Goal: Transaction & Acquisition: Purchase product/service

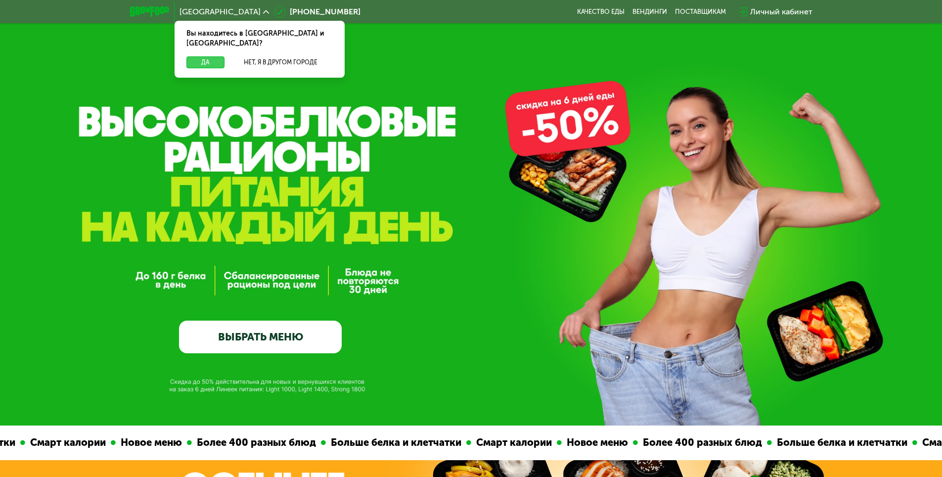
click at [197, 56] on button "Да" at bounding box center [205, 62] width 38 height 12
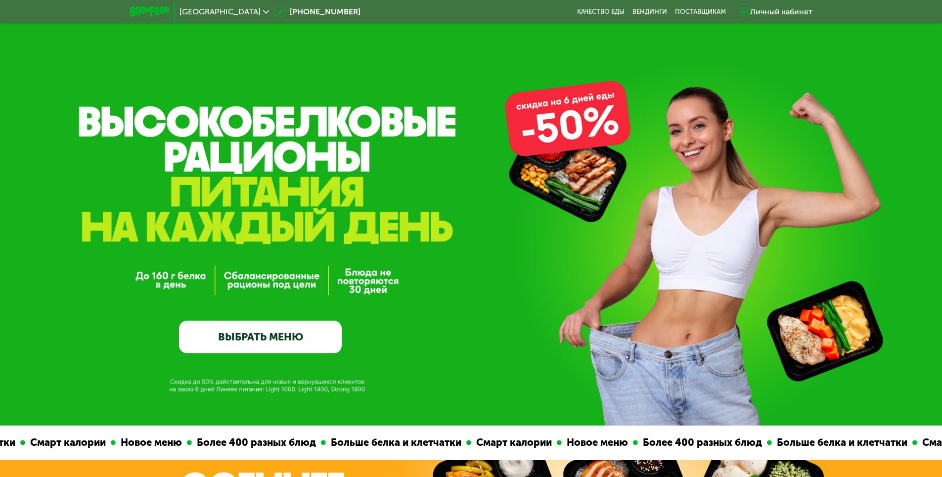
click at [269, 336] on link "ВЫБРАТЬ МЕНЮ" at bounding box center [260, 337] width 163 height 33
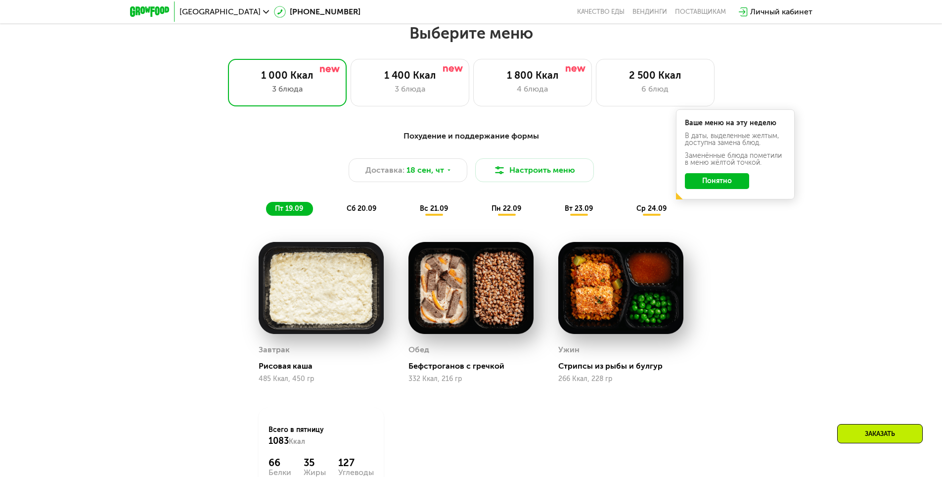
scroll to position [820, 0]
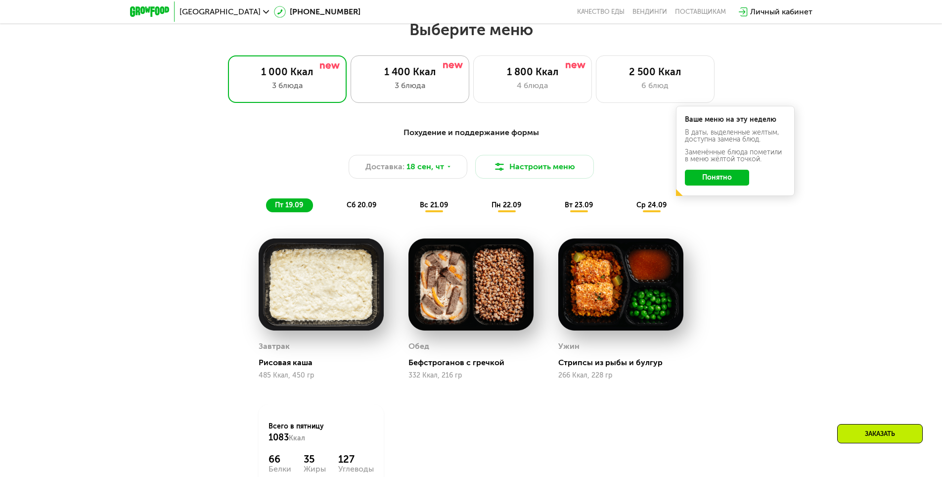
click at [394, 83] on div "3 блюда" at bounding box center [410, 86] width 98 height 12
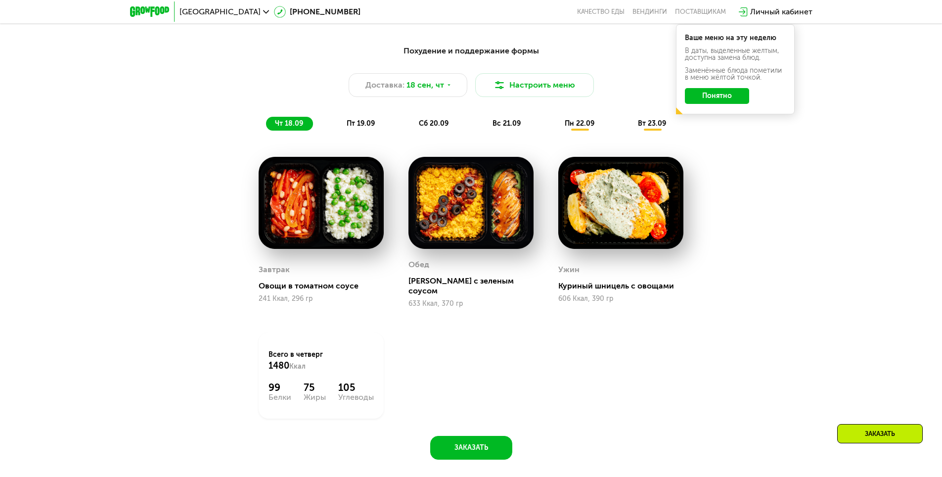
scroll to position [919, 0]
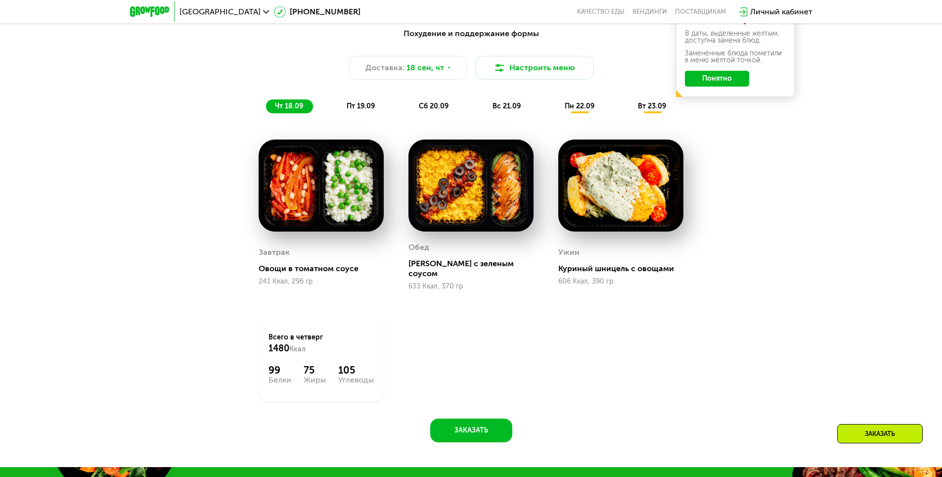
click at [350, 209] on img at bounding box center [321, 185] width 125 height 92
click at [423, 200] on img at bounding box center [471, 185] width 125 height 92
click at [607, 202] on img at bounding box center [620, 185] width 125 height 92
click at [379, 218] on img at bounding box center [321, 185] width 125 height 92
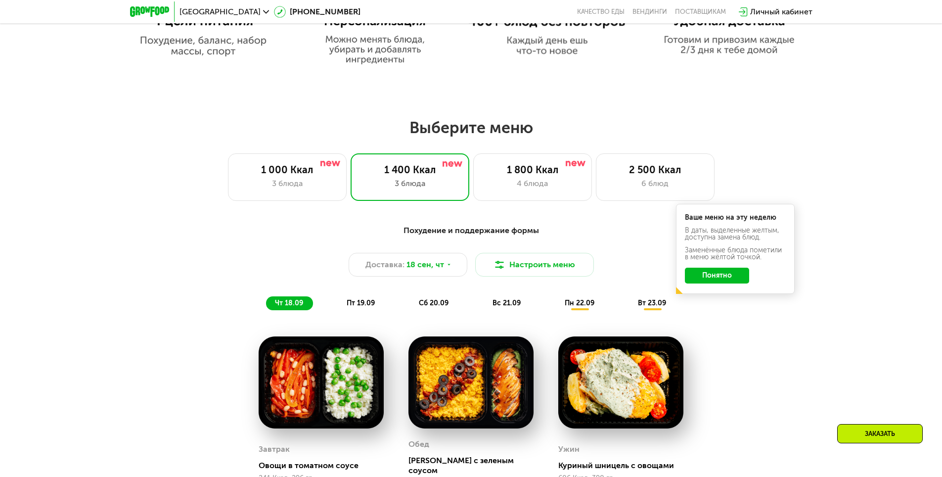
scroll to position [721, 0]
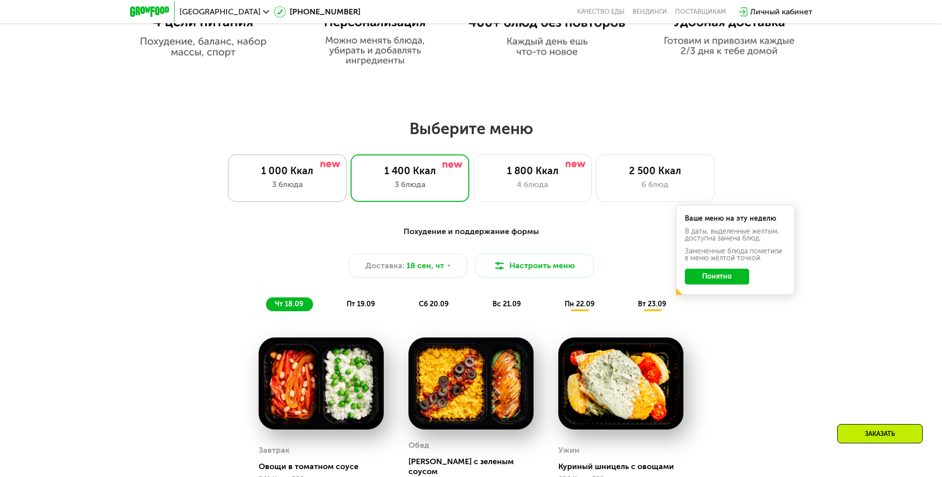
click at [321, 183] on div "3 блюда" at bounding box center [287, 185] width 98 height 12
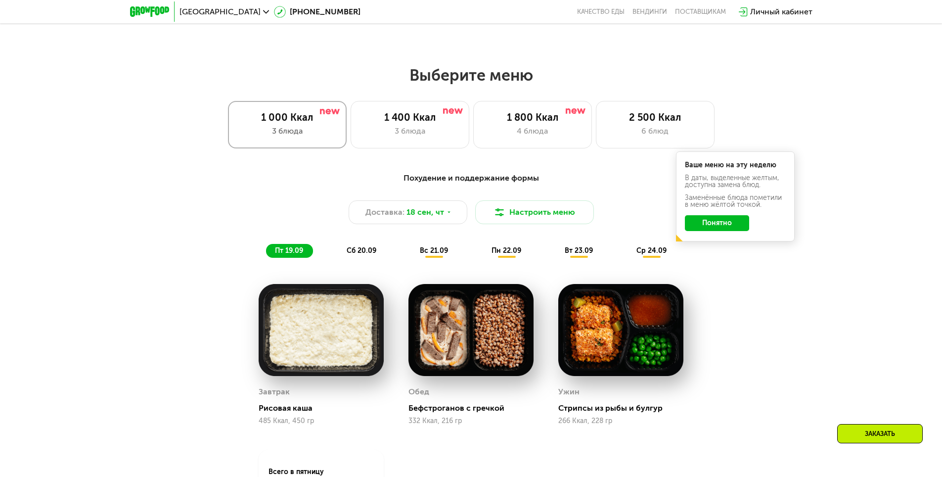
scroll to position [771, 0]
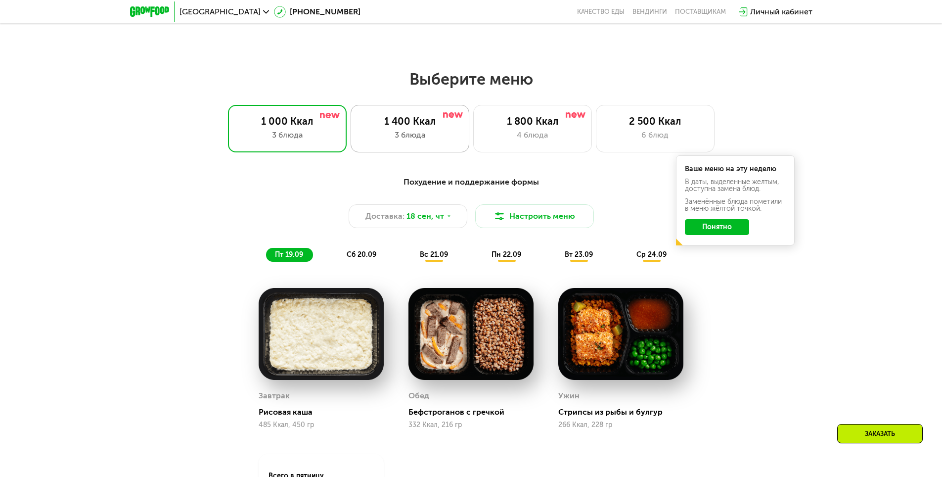
click at [381, 135] on div "3 блюда" at bounding box center [410, 135] width 98 height 12
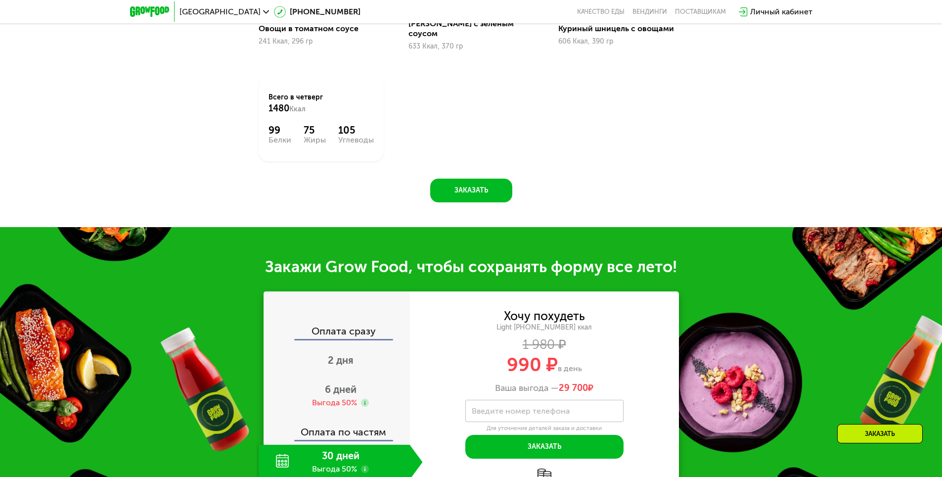
scroll to position [1265, 0]
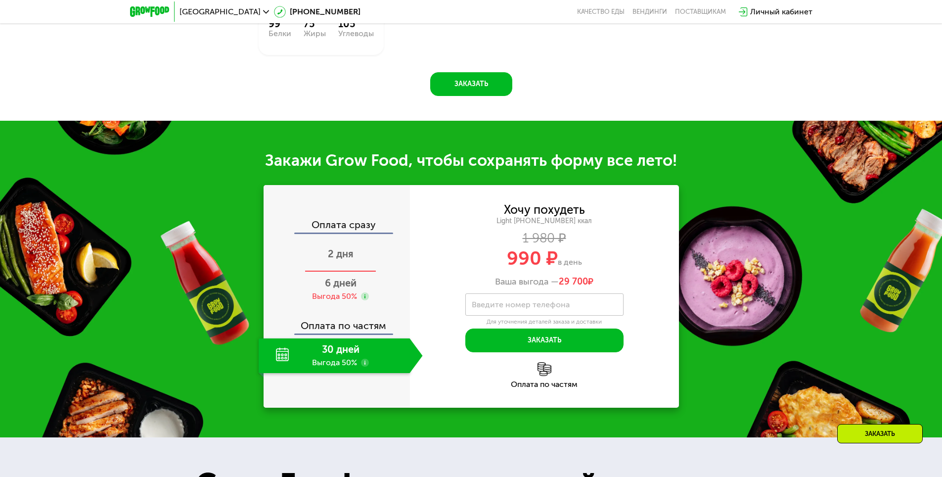
click at [334, 250] on span "2 дня" at bounding box center [341, 254] width 26 height 12
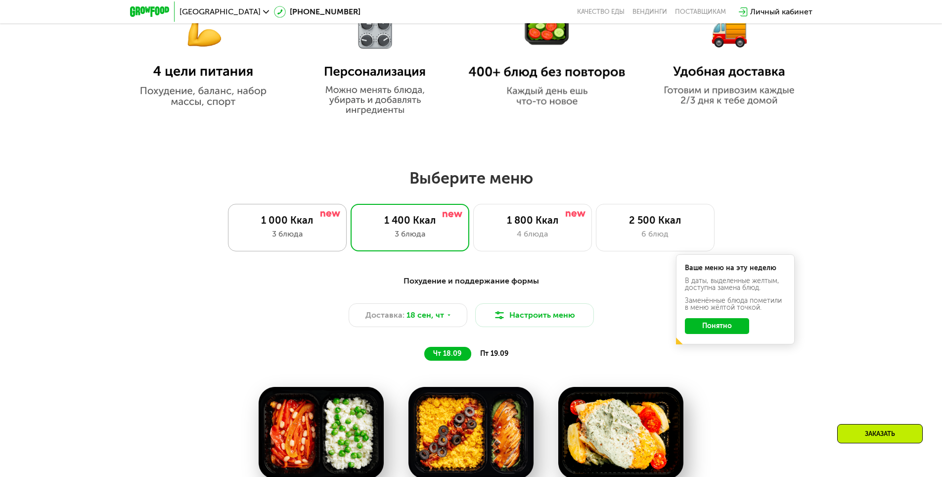
click at [308, 233] on div "3 блюда" at bounding box center [287, 234] width 98 height 12
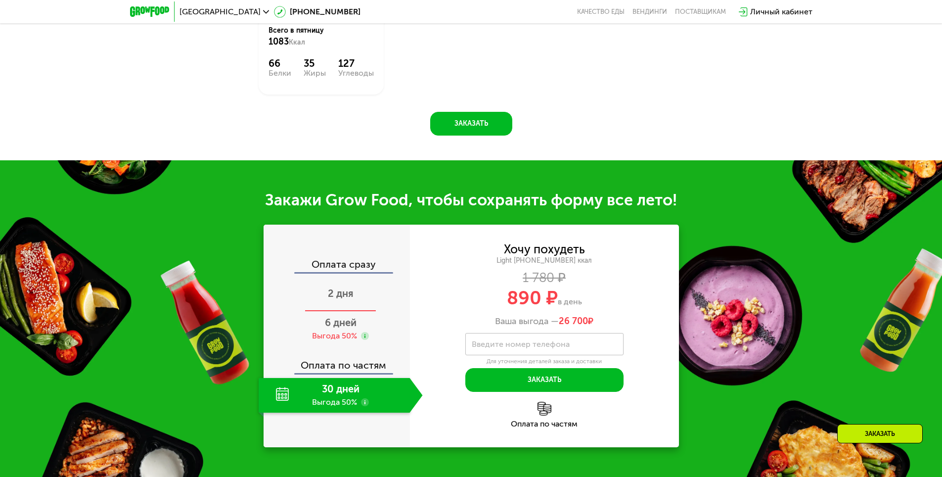
click at [341, 298] on span "2 дня" at bounding box center [341, 293] width 26 height 12
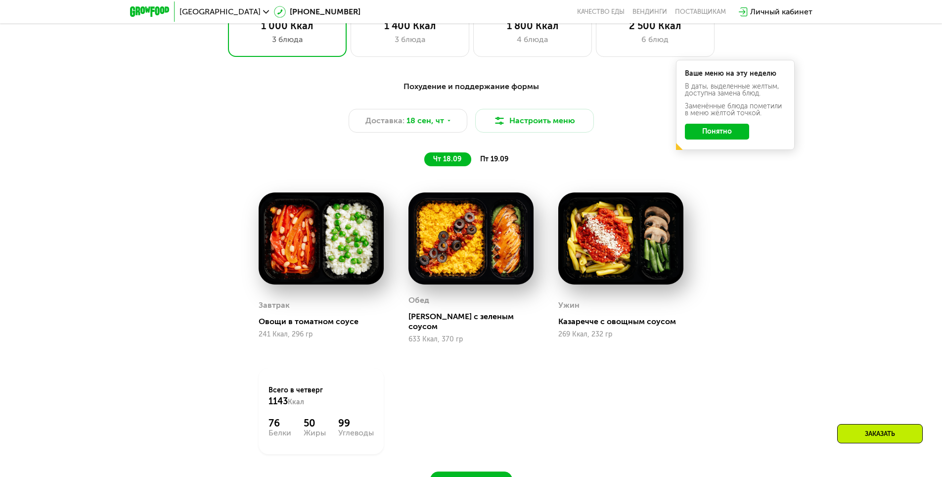
scroll to position [721, 0]
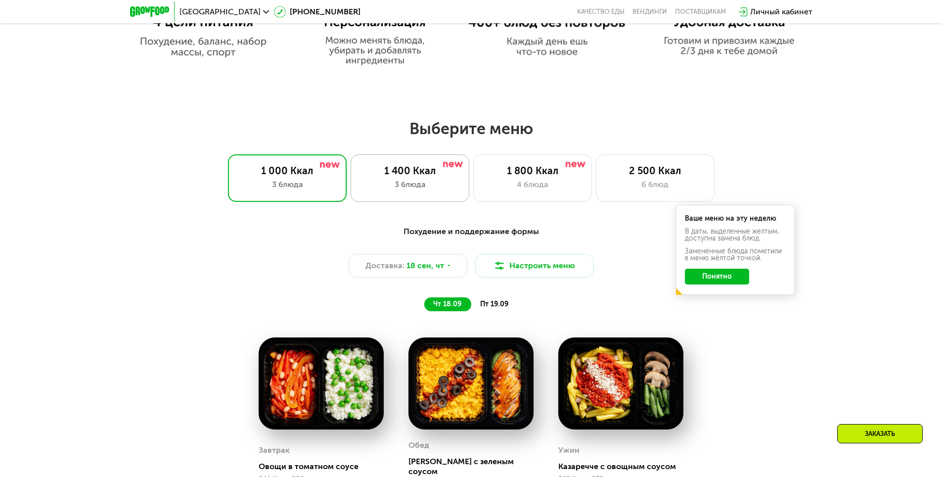
click at [399, 165] on div "1 400 Ккал 3 блюда" at bounding box center [410, 177] width 119 height 47
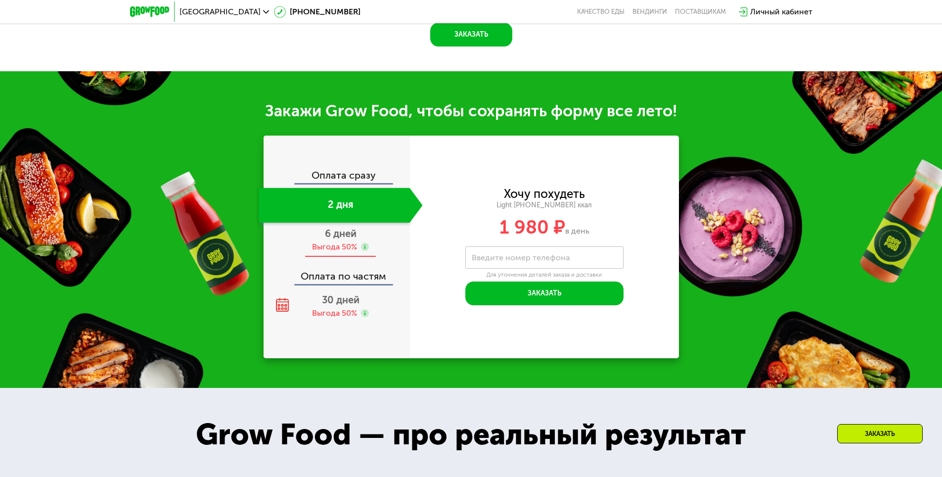
click at [340, 241] on div "Выгода 50%" at bounding box center [334, 246] width 45 height 11
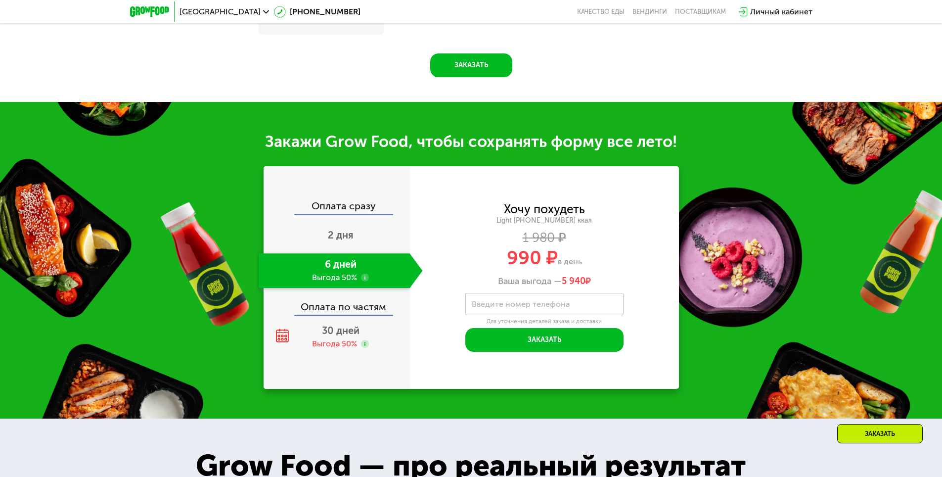
scroll to position [1315, 0]
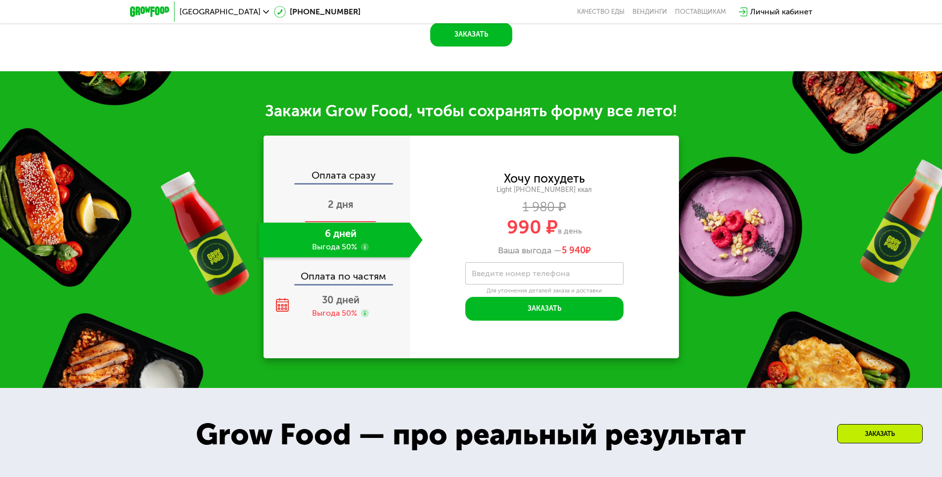
click at [337, 200] on span "2 дня" at bounding box center [341, 204] width 26 height 12
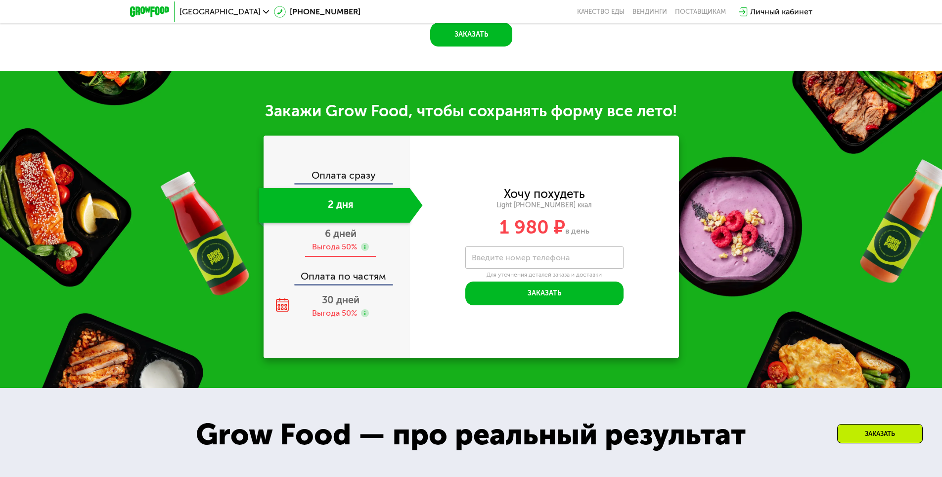
click at [340, 230] on span "6 дней" at bounding box center [341, 234] width 32 height 12
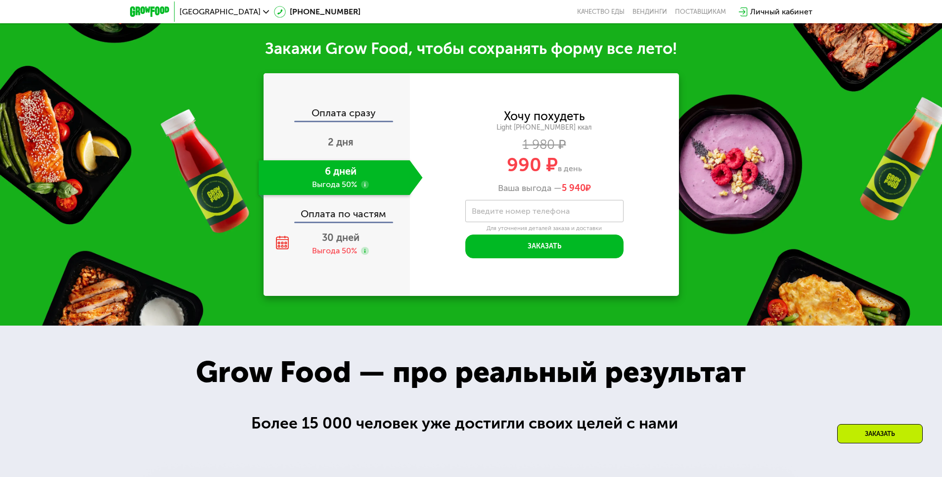
scroll to position [1364, 0]
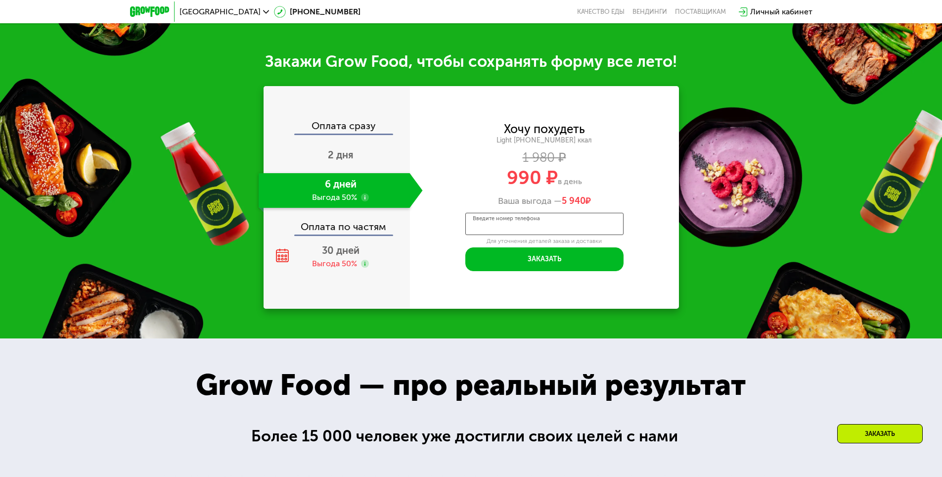
click at [591, 213] on input "Введите номер телефона" at bounding box center [544, 224] width 158 height 22
click at [715, 283] on div "Закажи Grow Food, чтобы сохранять форму все лето! Оплата сразу 2 дня 6 дней Выг…" at bounding box center [471, 180] width 942 height 317
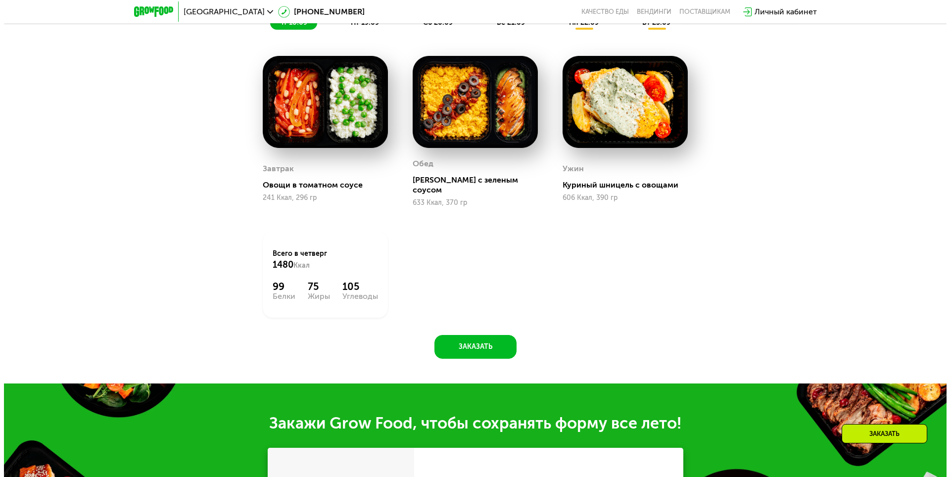
scroll to position [870, 0]
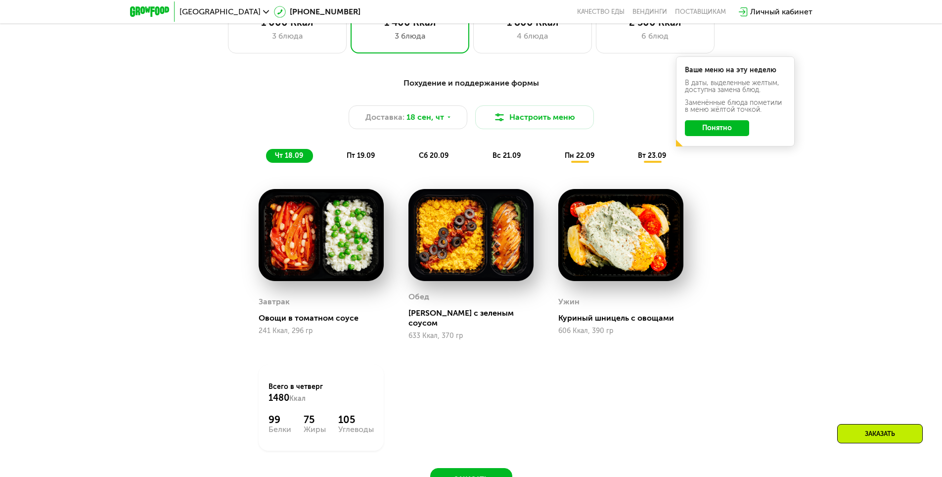
click at [359, 159] on span "пт 19.09" at bounding box center [361, 155] width 28 height 8
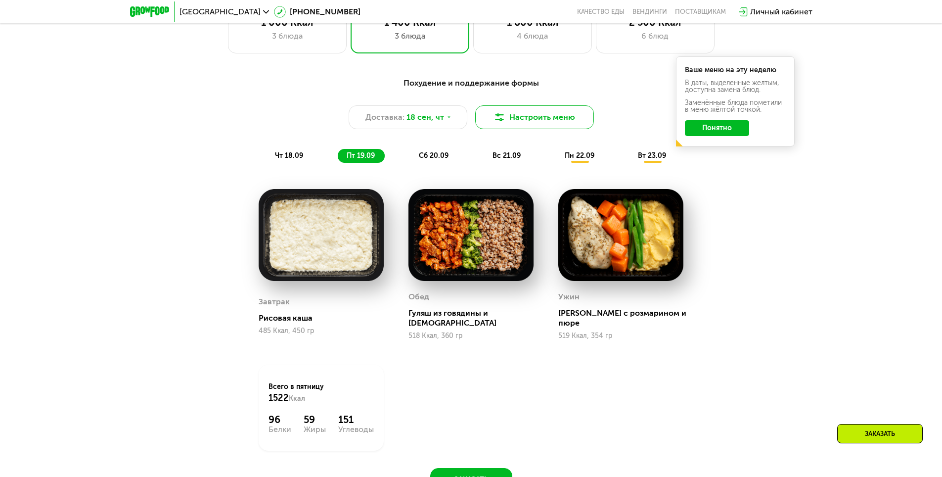
click at [534, 126] on button "Настроить меню" at bounding box center [534, 117] width 119 height 24
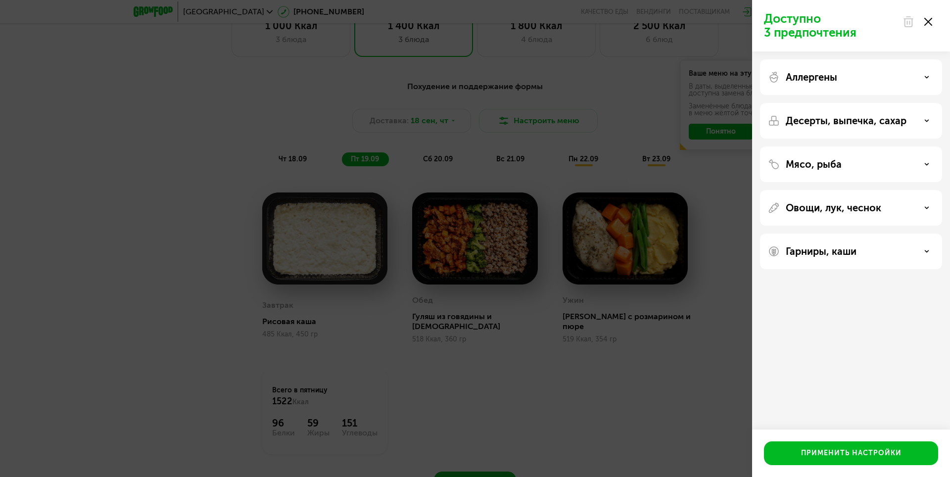
click at [851, 80] on div "Аллергены" at bounding box center [851, 77] width 166 height 12
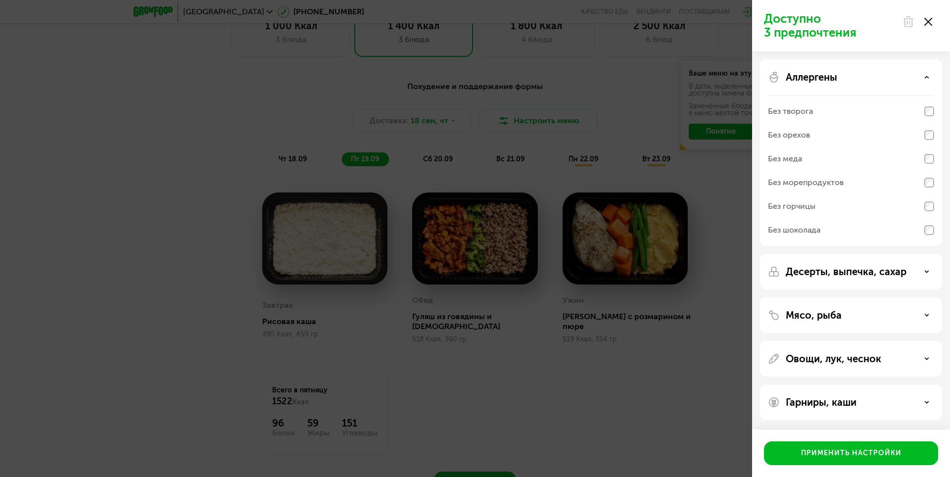
click at [851, 80] on div "Аллергены" at bounding box center [851, 77] width 166 height 12
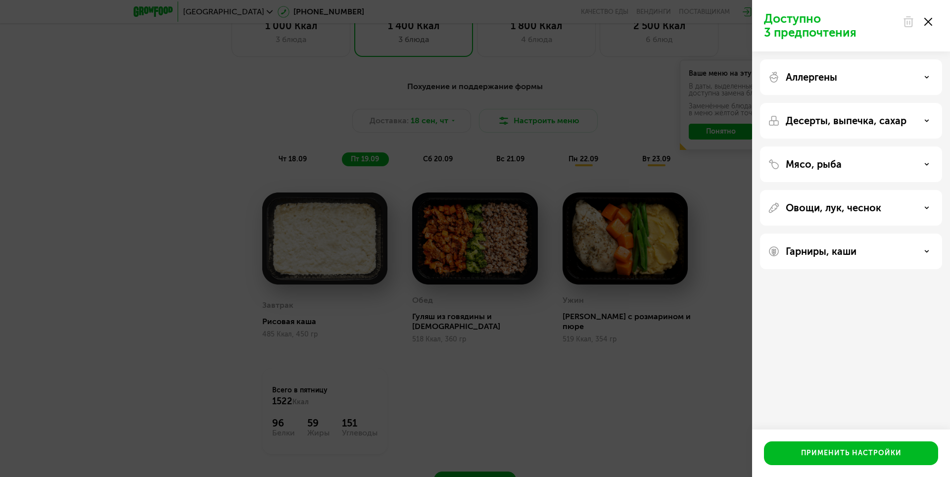
click at [852, 125] on p "Десерты, выпечка, сахар" at bounding box center [845, 121] width 121 height 12
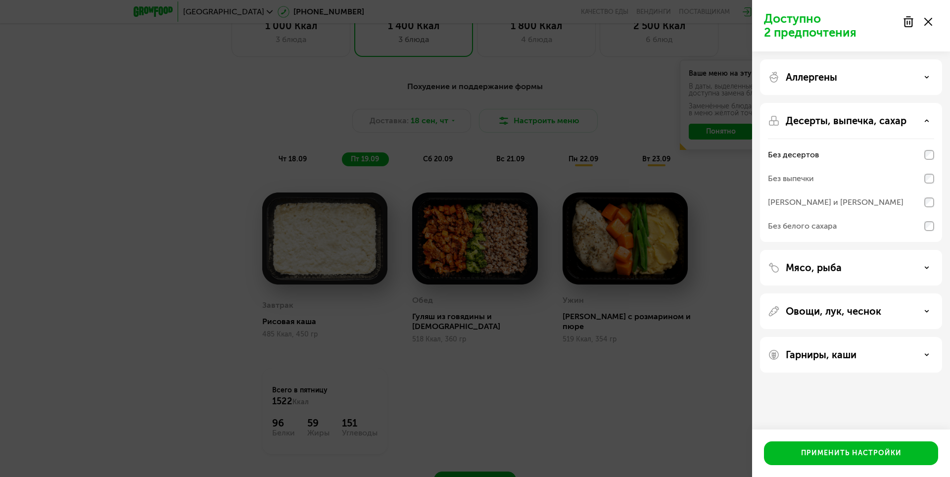
click at [926, 80] on div "Аллергены" at bounding box center [851, 77] width 166 height 12
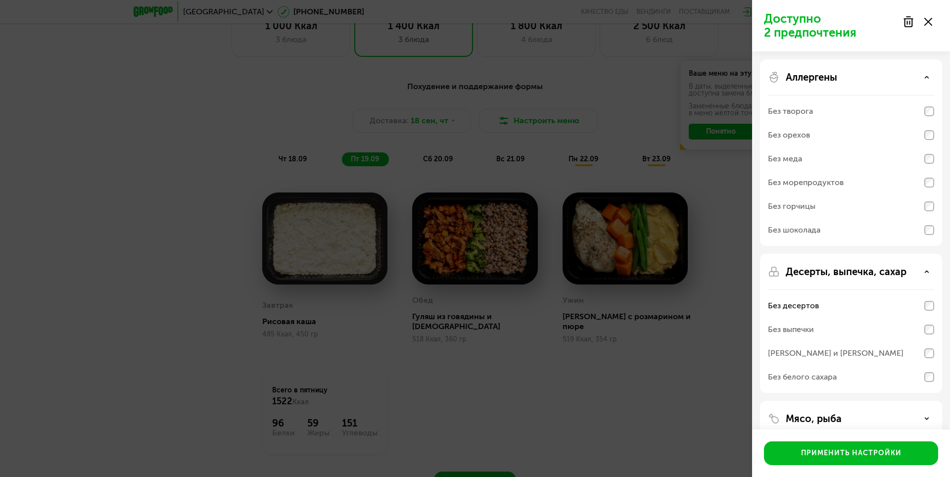
click at [925, 80] on div "Аллергены" at bounding box center [851, 77] width 166 height 12
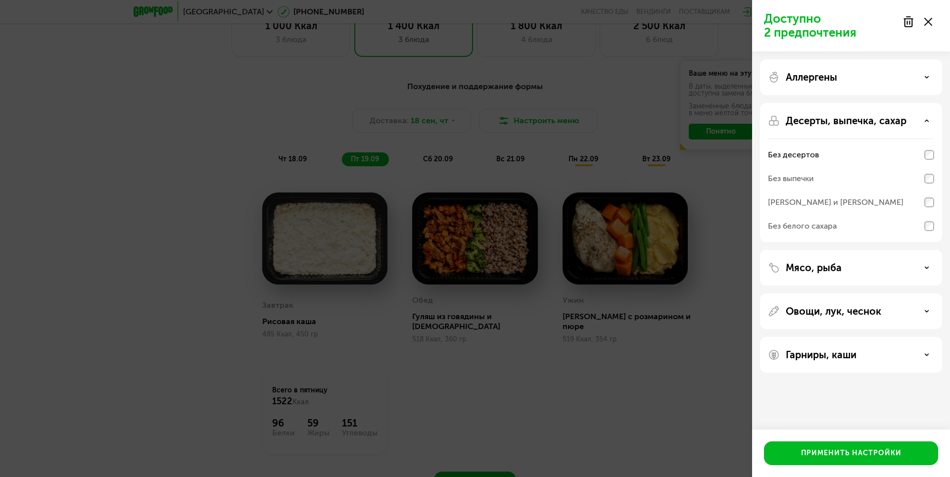
click at [912, 124] on div "Десерты, выпечка, сахар" at bounding box center [851, 121] width 166 height 12
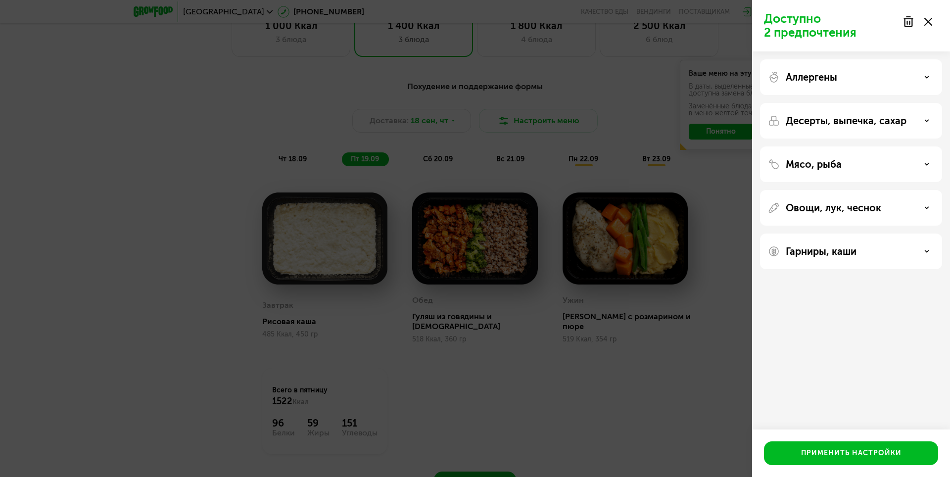
click at [912, 124] on div "Десерты, выпечка, сахар" at bounding box center [851, 121] width 166 height 12
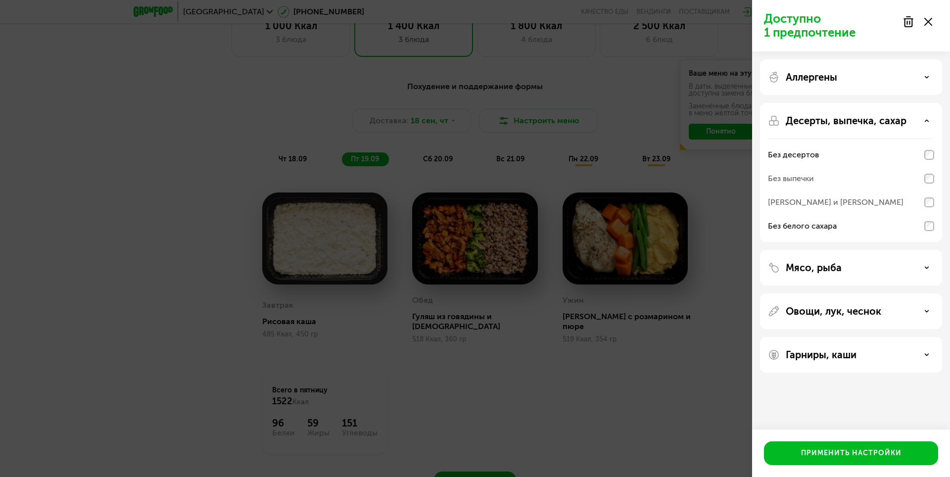
click at [901, 267] on div "Мясо, рыба" at bounding box center [851, 268] width 166 height 12
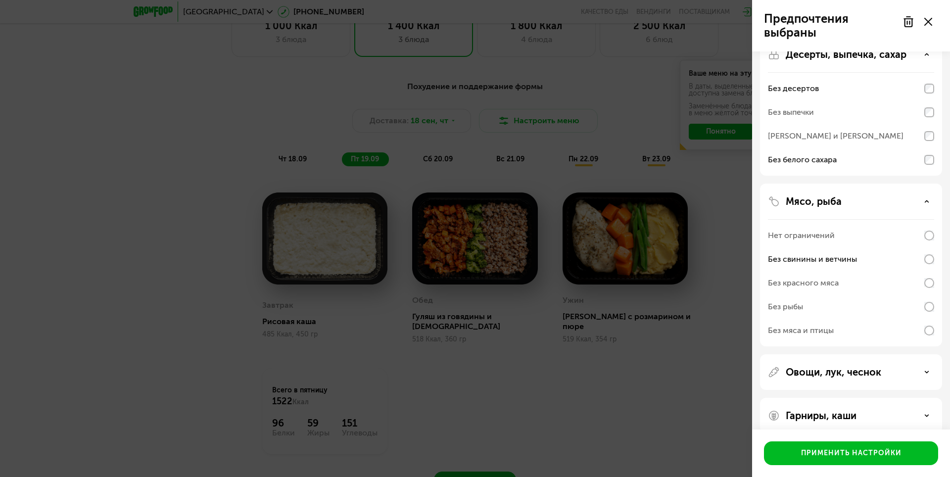
scroll to position [80, 0]
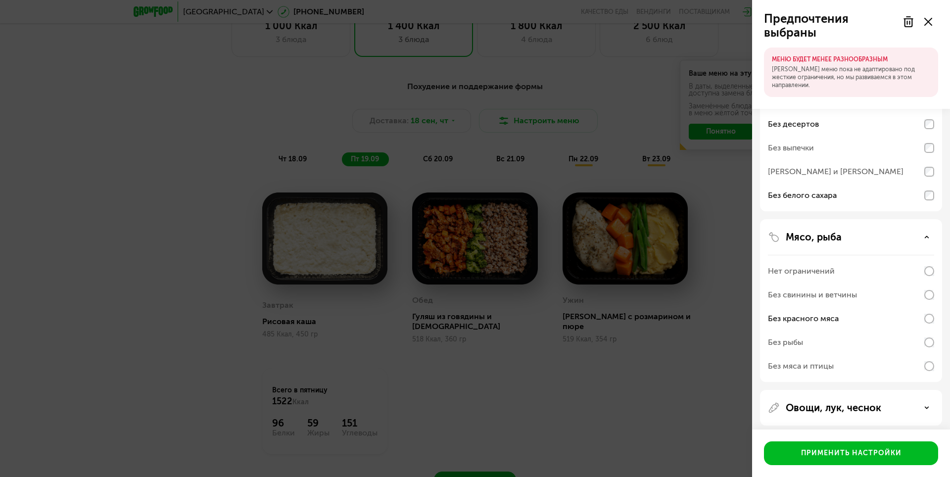
click at [927, 300] on div "Без свинины и ветчины" at bounding box center [851, 295] width 166 height 24
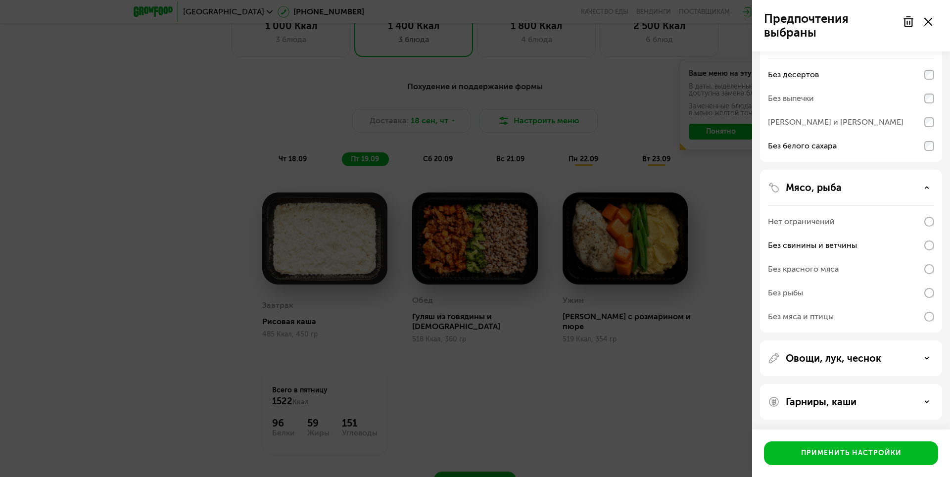
click at [879, 367] on div "Овощи, лук, чеснок" at bounding box center [851, 358] width 182 height 36
click at [875, 357] on p "Овощи, лук, чеснок" at bounding box center [832, 358] width 95 height 12
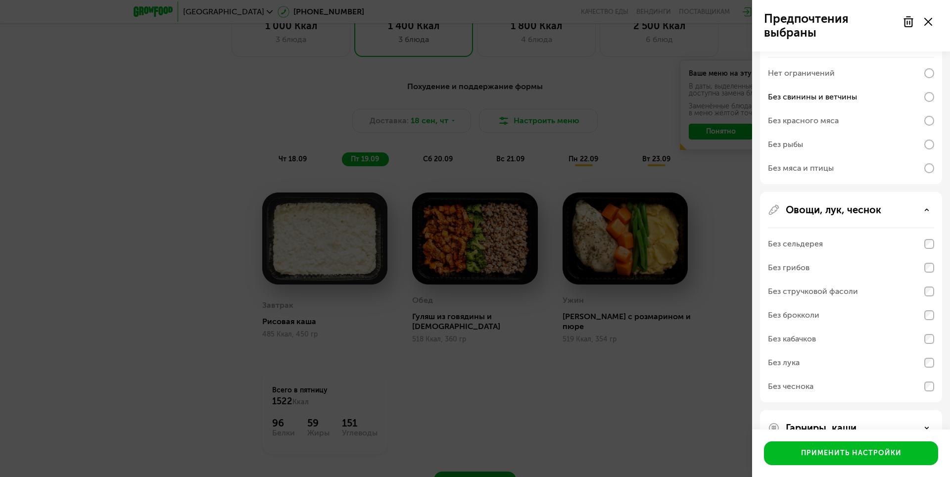
scroll to position [255, 0]
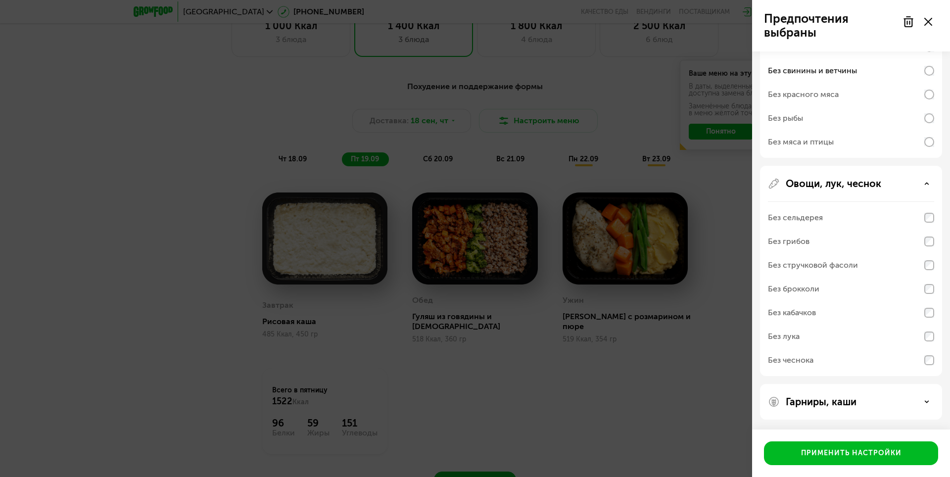
click at [884, 400] on div "Гарниры, каши" at bounding box center [851, 402] width 166 height 12
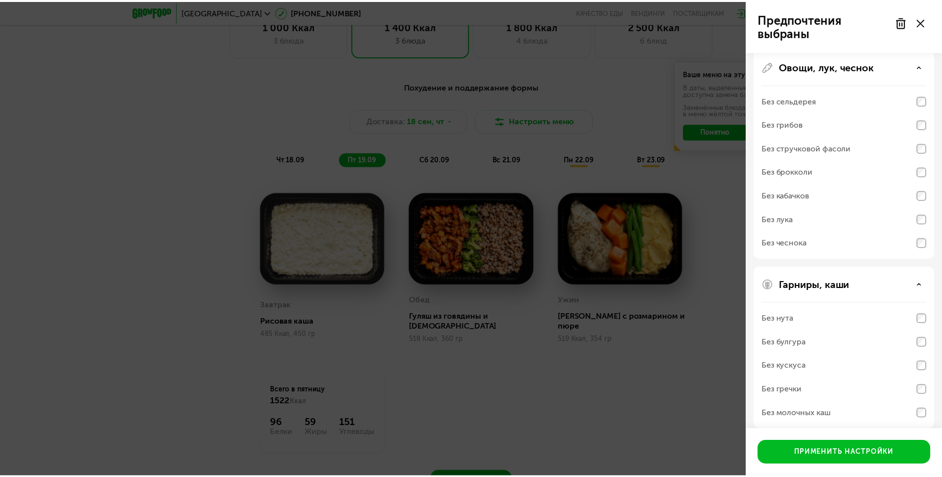
scroll to position [382, 0]
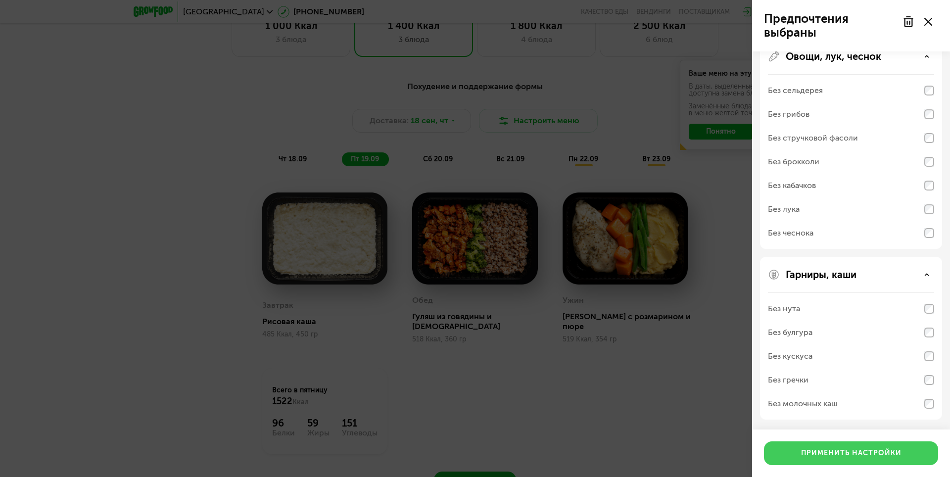
click at [869, 456] on div "Применить настройки" at bounding box center [851, 453] width 100 height 10
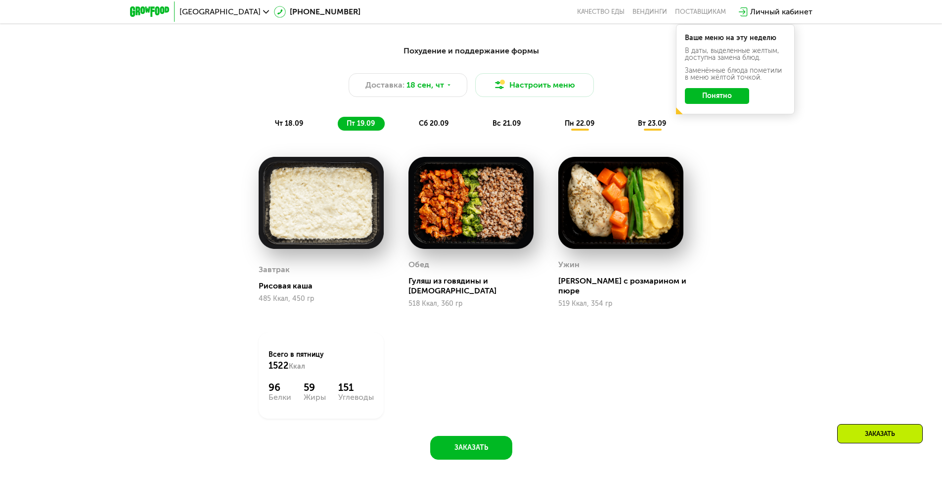
scroll to position [919, 0]
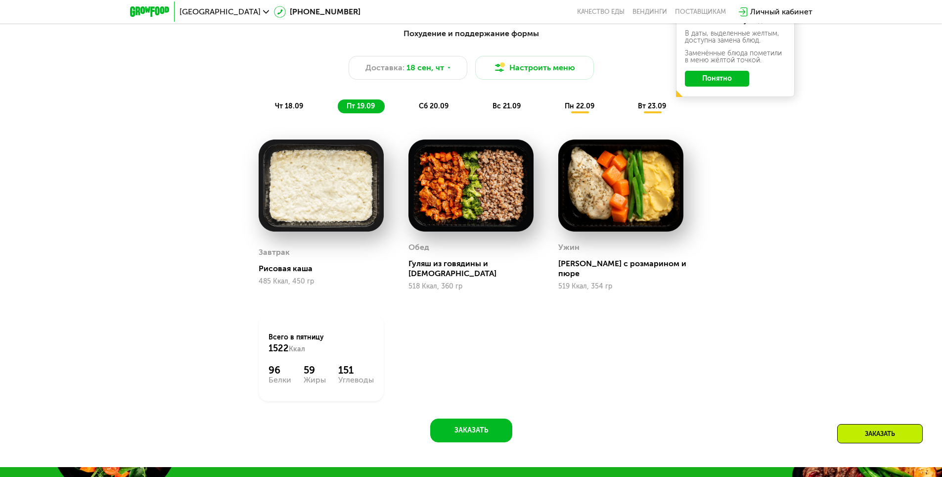
click at [276, 107] on span "чт 18.09" at bounding box center [289, 106] width 28 height 8
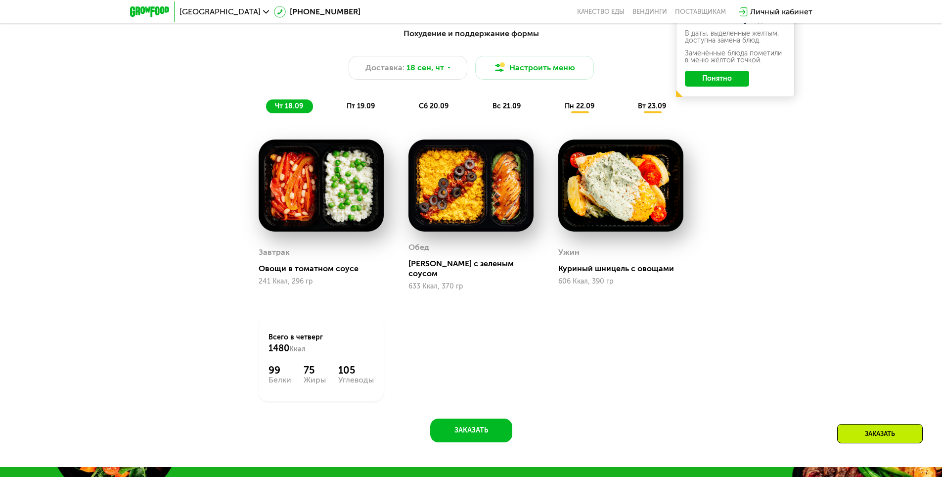
click at [360, 107] on span "пт 19.09" at bounding box center [361, 106] width 28 height 8
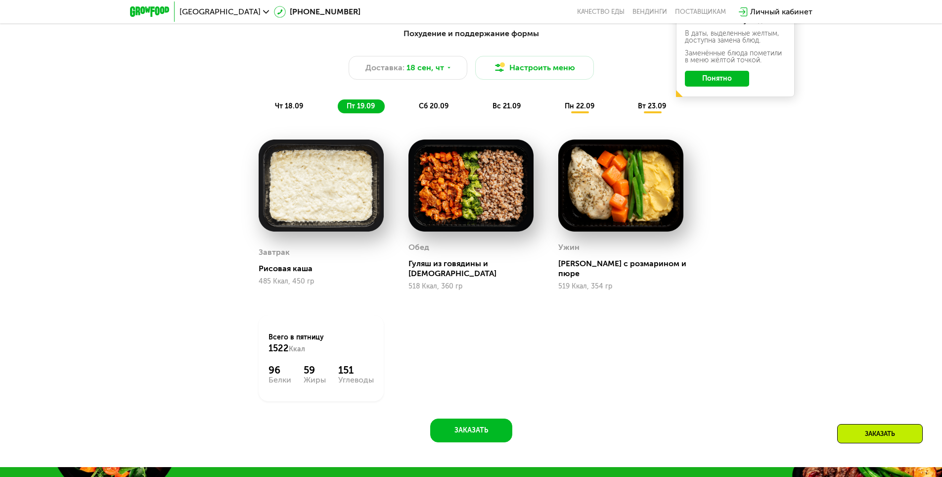
click at [435, 105] on span "сб 20.09" at bounding box center [434, 106] width 30 height 8
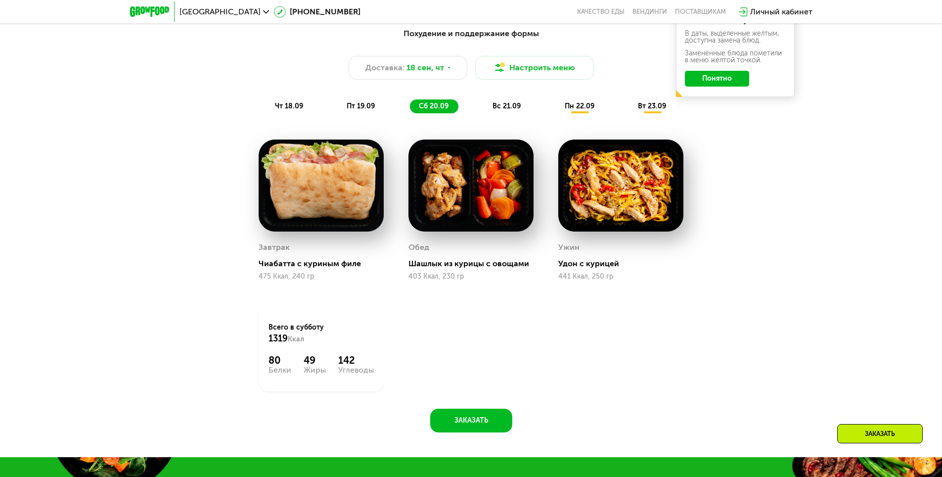
click at [507, 110] on span "вс 21.09" at bounding box center [507, 106] width 28 height 8
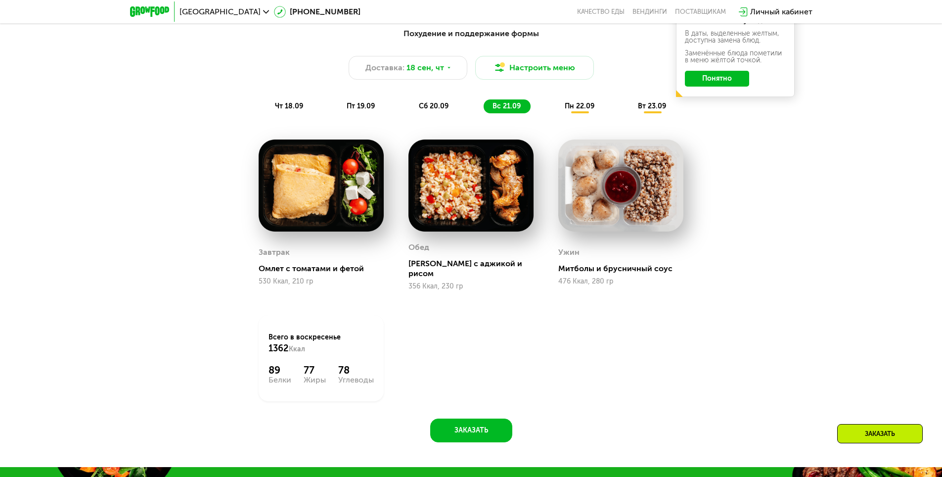
click at [590, 110] on span "пн 22.09" at bounding box center [580, 106] width 30 height 8
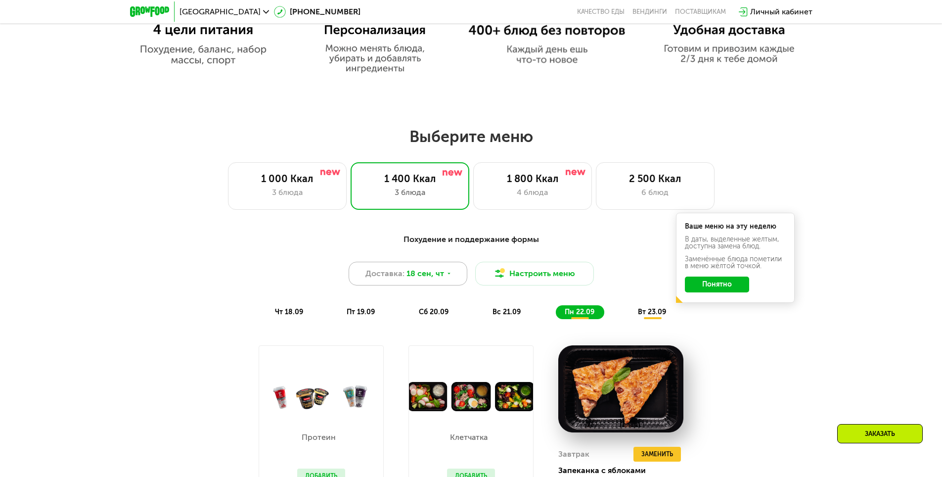
scroll to position [771, 0]
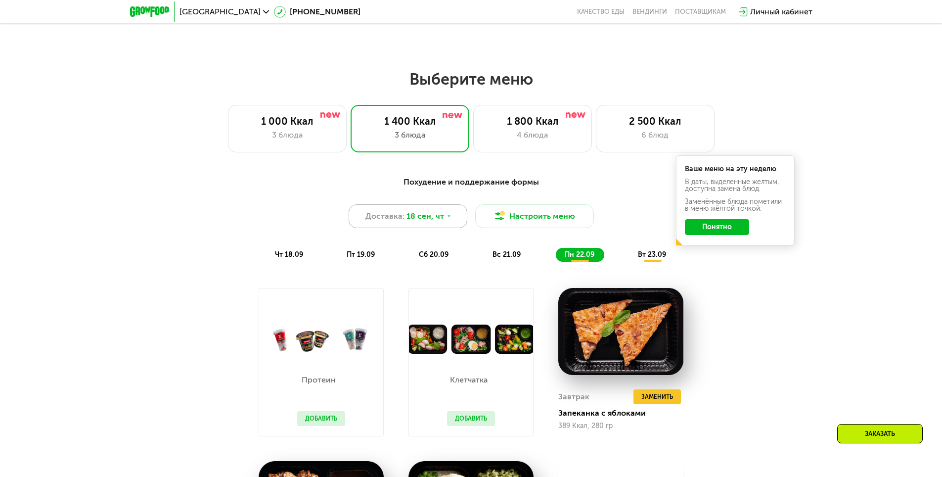
click at [442, 227] on div "Доставка: 18 сен, чт" at bounding box center [408, 216] width 119 height 24
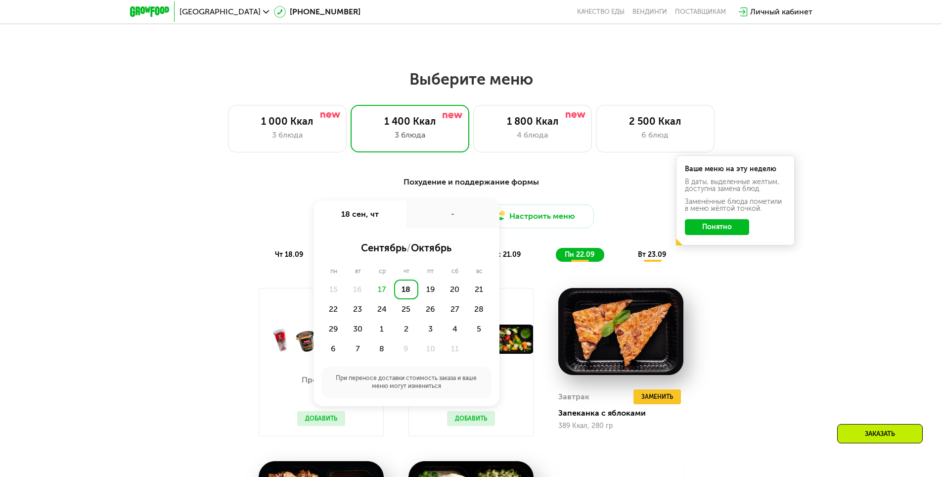
click at [835, 328] on div "Похудение и поддержание формы Доставка: 18 сен, чт 18 сен, чт - сентябрь / октя…" at bounding box center [471, 415] width 942 height 506
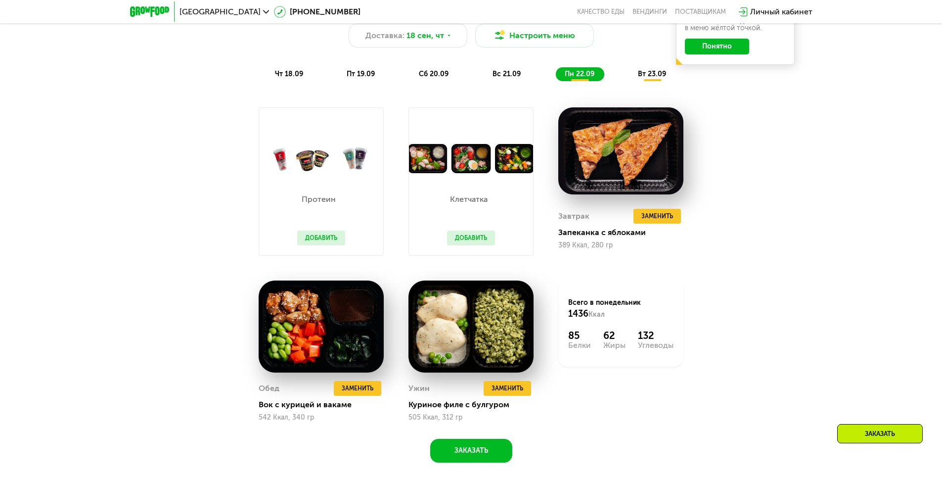
scroll to position [968, 0]
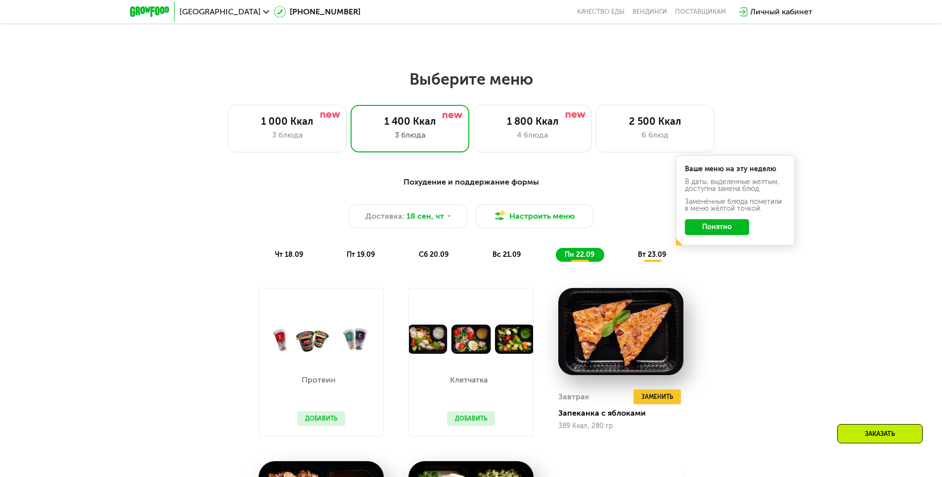
click at [290, 259] on span "чт 18.09" at bounding box center [289, 254] width 28 height 8
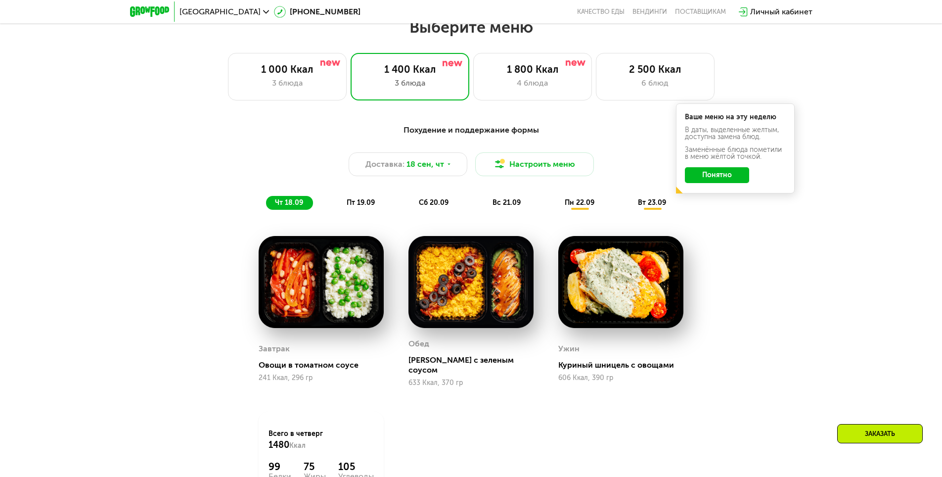
scroll to position [919, 0]
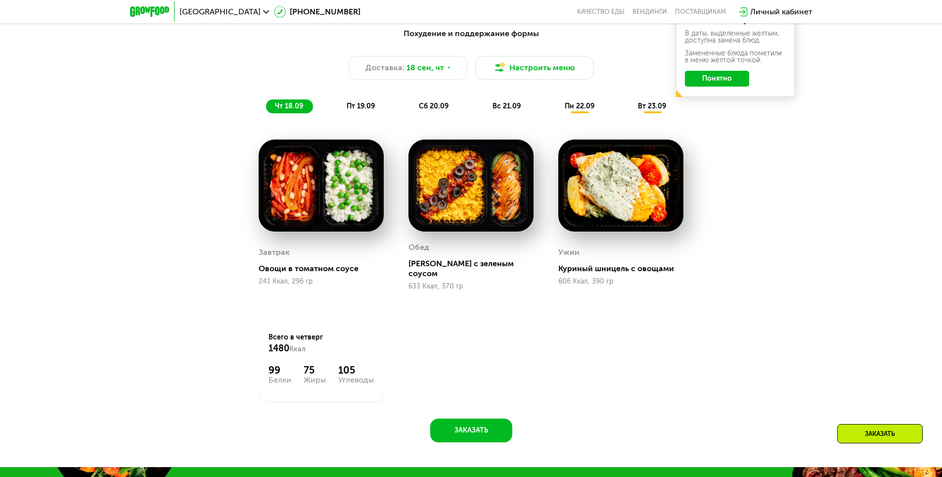
click at [365, 113] on div "пт 19.09" at bounding box center [361, 106] width 47 height 14
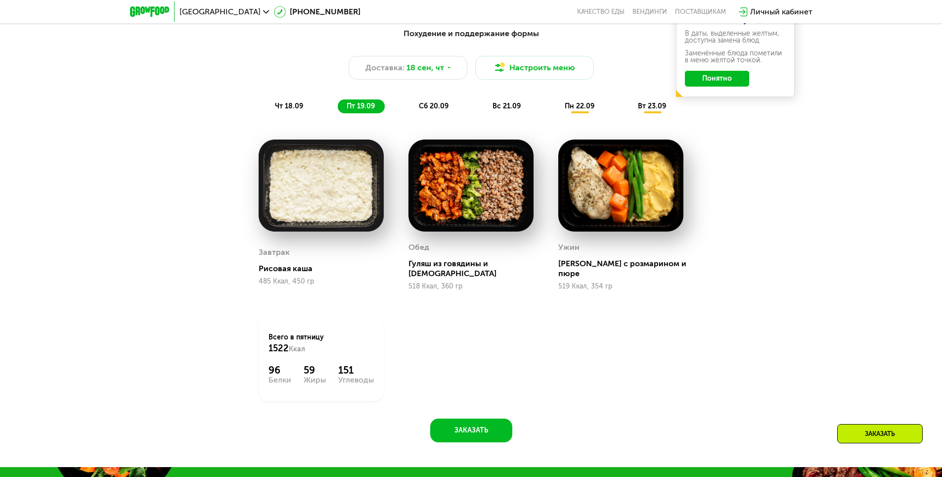
click at [291, 110] on span "чт 18.09" at bounding box center [289, 106] width 28 height 8
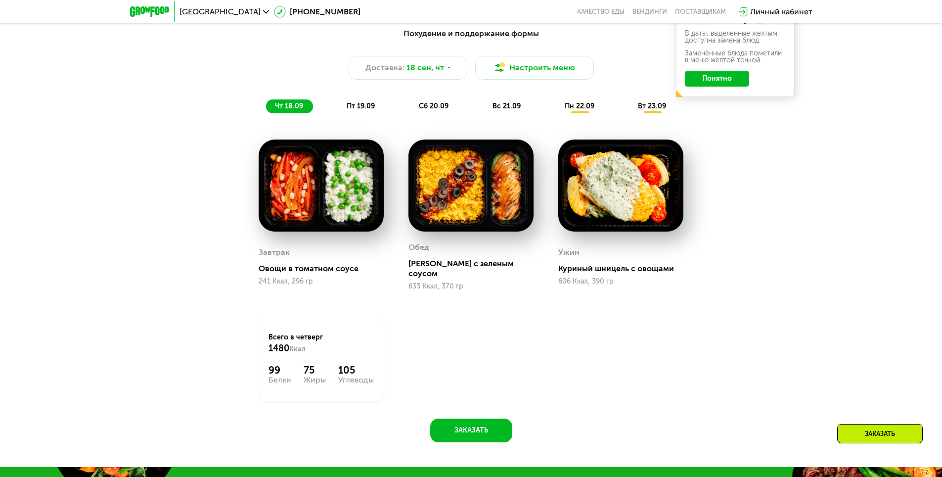
click at [359, 113] on div "пт 19.09" at bounding box center [361, 106] width 47 height 14
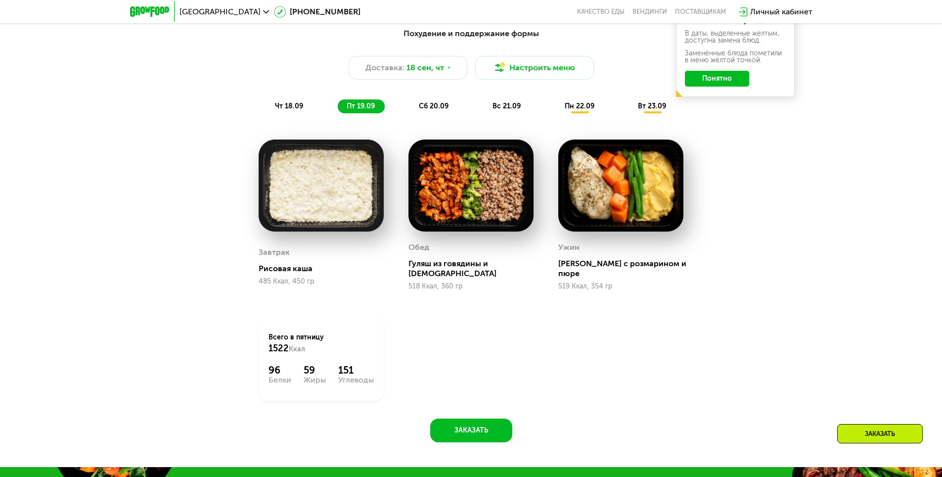
click at [442, 110] on span "сб 20.09" at bounding box center [434, 106] width 30 height 8
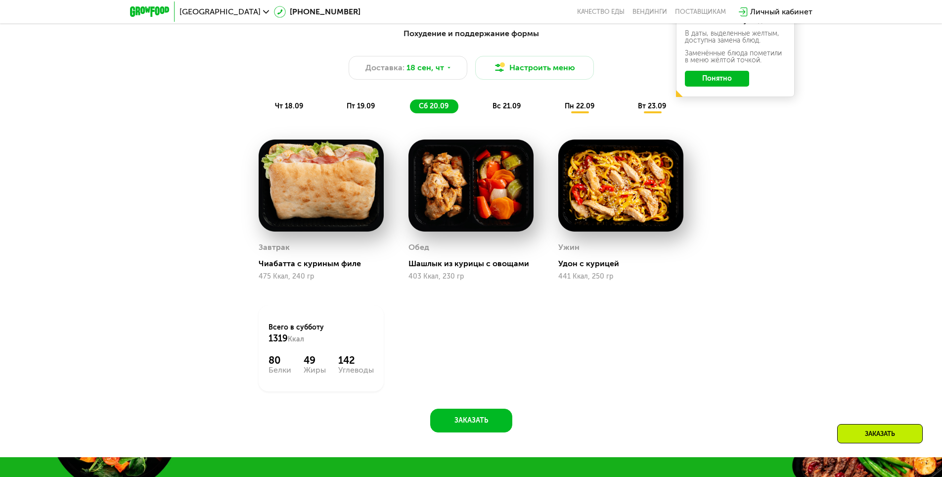
click at [368, 113] on div "пт 19.09" at bounding box center [361, 106] width 47 height 14
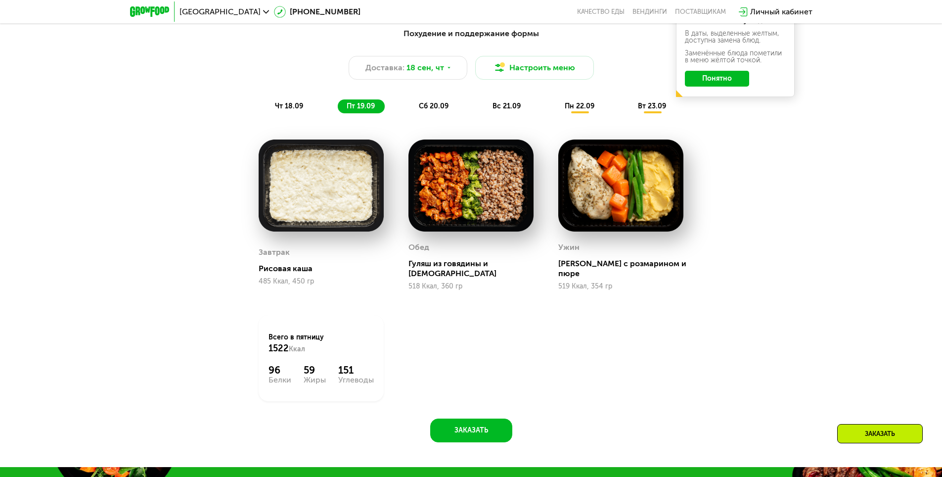
click at [446, 110] on span "сб 20.09" at bounding box center [434, 106] width 30 height 8
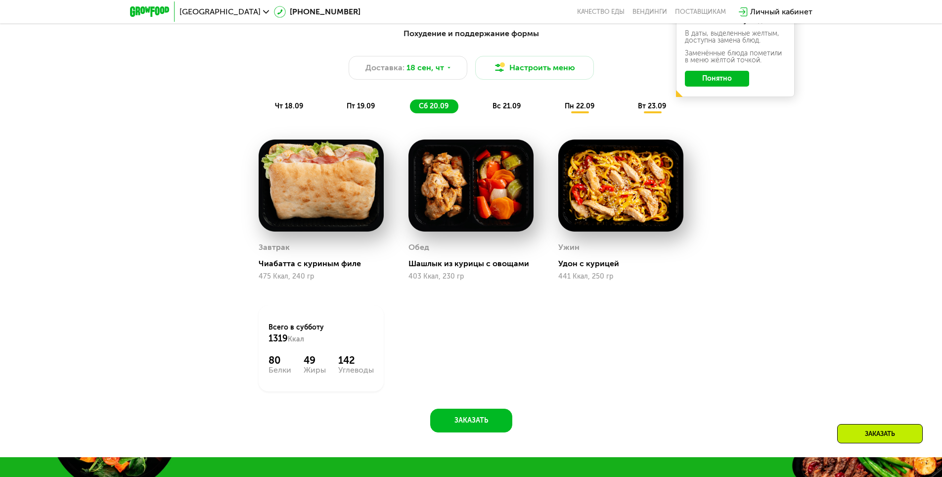
click at [357, 113] on div "пт 19.09" at bounding box center [361, 106] width 47 height 14
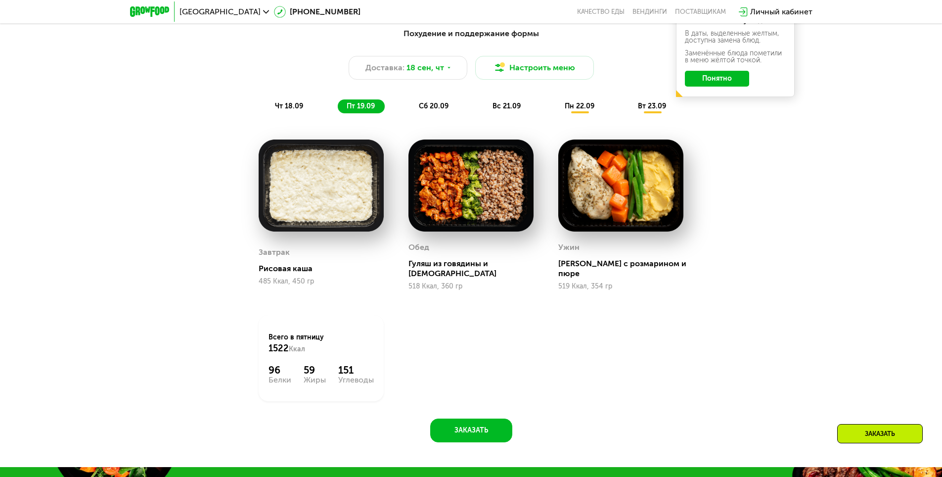
click at [337, 199] on img at bounding box center [321, 185] width 125 height 92
click at [285, 103] on div "чт 18.09" at bounding box center [289, 106] width 47 height 14
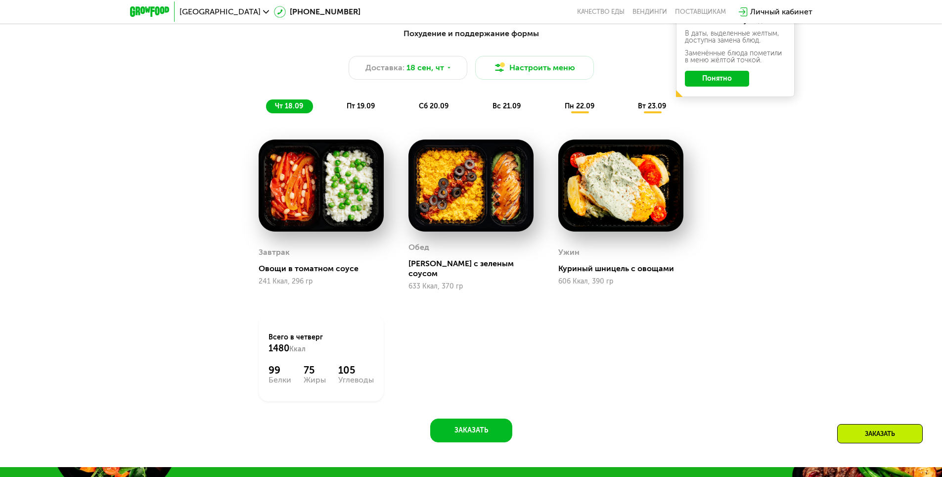
click at [365, 128] on div "Похудение и поддержание формы Доставка: 18 сен, чт Настроить меню чт 18.09 пт 1…" at bounding box center [471, 232] width 609 height 420
click at [367, 110] on span "пт 19.09" at bounding box center [361, 106] width 28 height 8
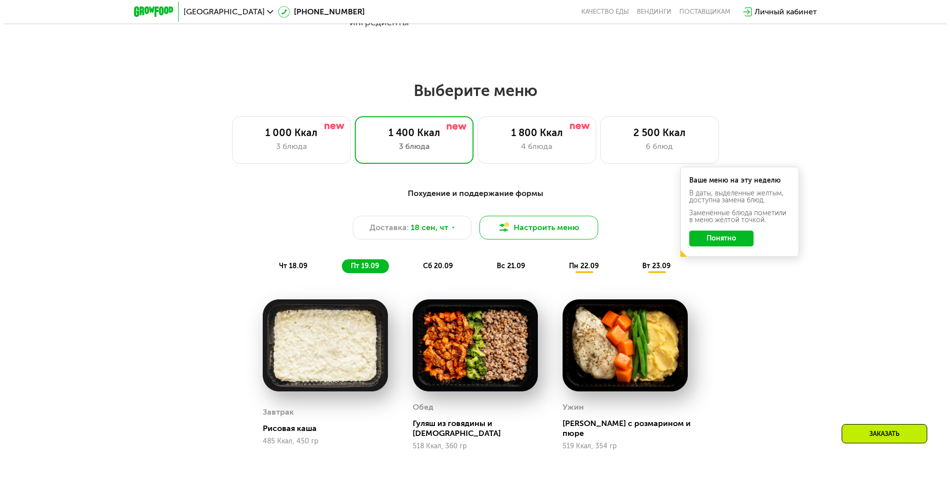
scroll to position [742, 0]
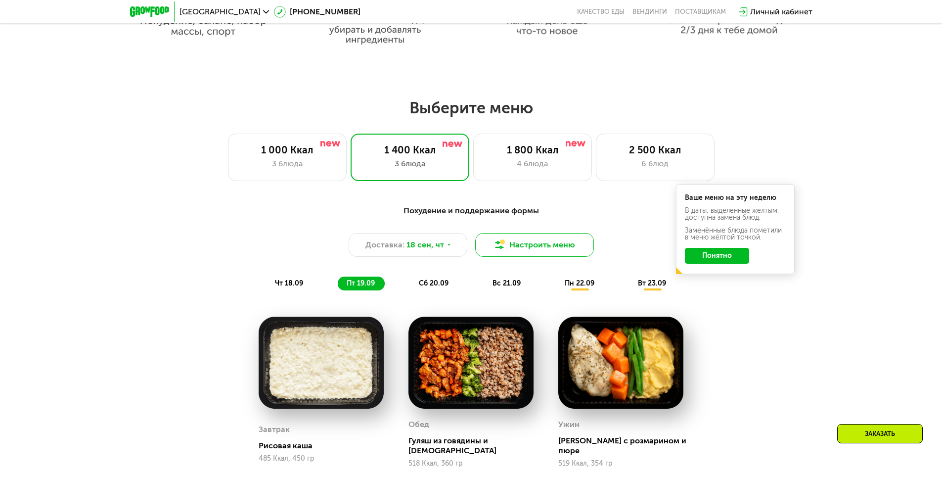
click at [556, 250] on button "Настроить меню" at bounding box center [534, 245] width 119 height 24
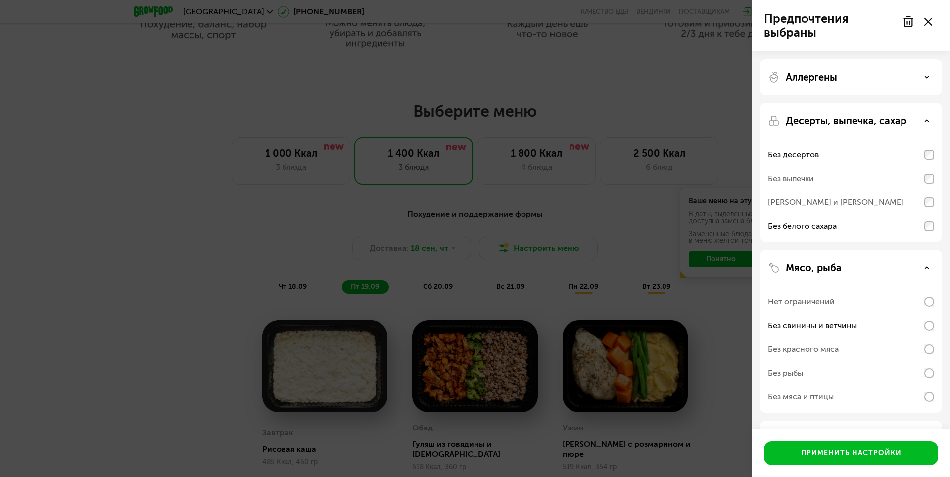
scroll to position [80, 0]
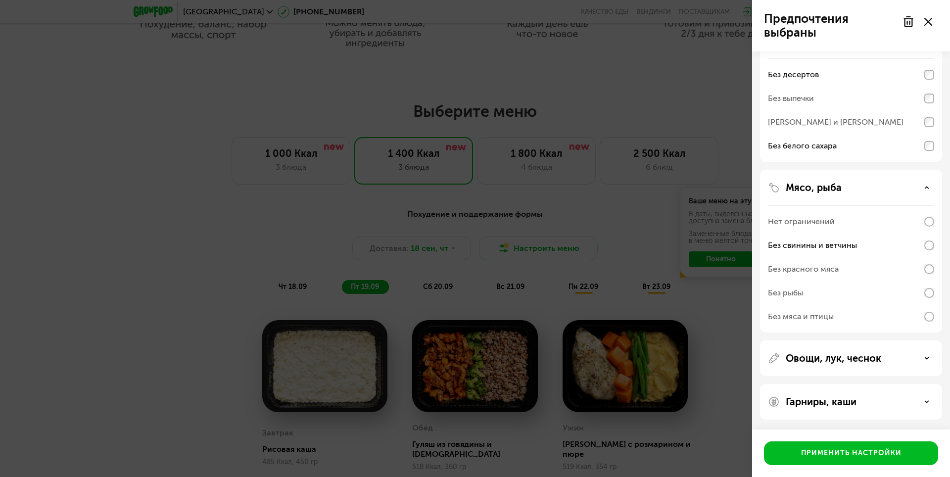
click at [908, 399] on div "Гарниры, каши" at bounding box center [851, 402] width 166 height 12
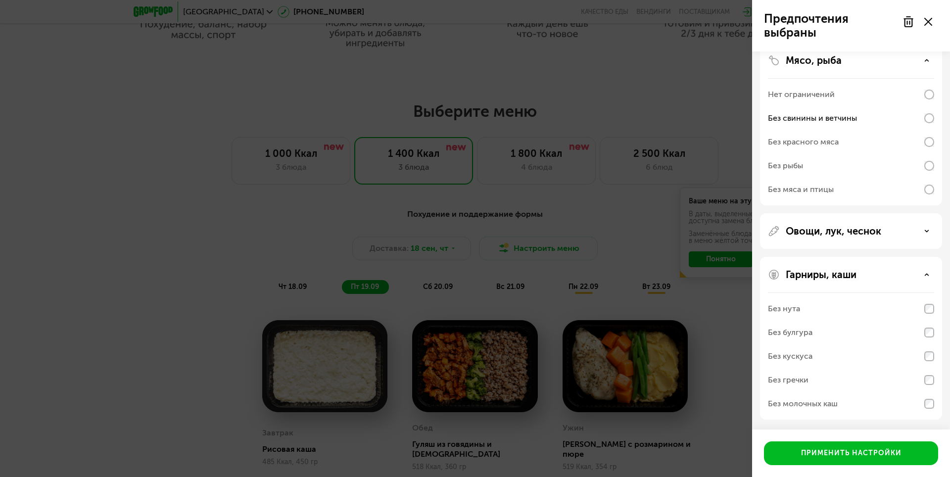
click at [937, 405] on div "Гарниры, каши Без нута Без булгура Без кускуса Без гречки Без молочных каш" at bounding box center [851, 338] width 182 height 163
click at [928, 407] on div "Гарниры, каши Без нута Без булгура Без кускуса Без гречки Без молочных каш" at bounding box center [851, 338] width 182 height 163
click at [832, 320] on div "Без нута" at bounding box center [851, 309] width 166 height 24
drag, startPoint x: 889, startPoint y: 305, endPoint x: 936, endPoint y: 307, distance: 47.0
click at [898, 307] on div "Без нута" at bounding box center [851, 309] width 166 height 24
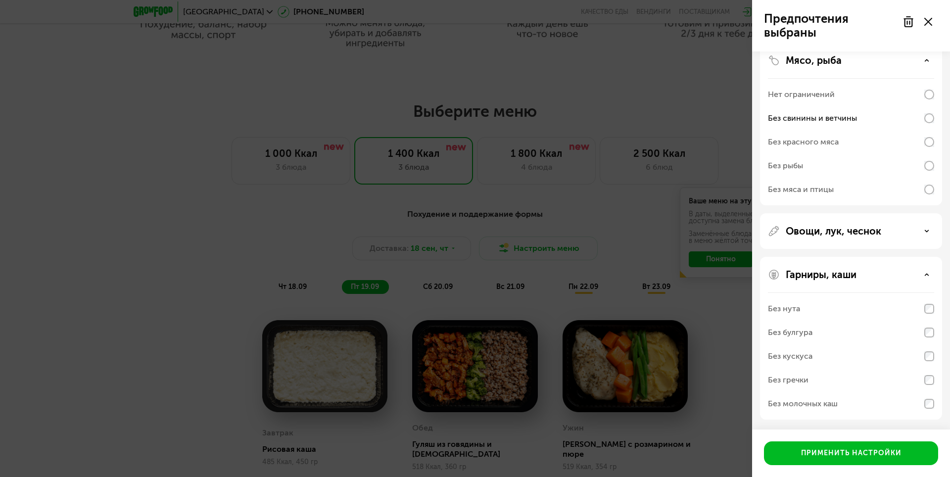
click at [931, 312] on div "Гарниры, каши Без нута Без булгура Без кускуса Без гречки Без молочных каш" at bounding box center [851, 338] width 182 height 163
drag, startPoint x: 936, startPoint y: 307, endPoint x: 925, endPoint y: 314, distance: 13.3
click at [925, 314] on div "Без нута" at bounding box center [851, 309] width 166 height 24
click at [924, 281] on div "Гарниры, каши Без нута Без булгура Без кускуса Без гречки Без молочных каш" at bounding box center [851, 338] width 182 height 163
click at [923, 269] on div "Гарниры, каши" at bounding box center [851, 275] width 166 height 12
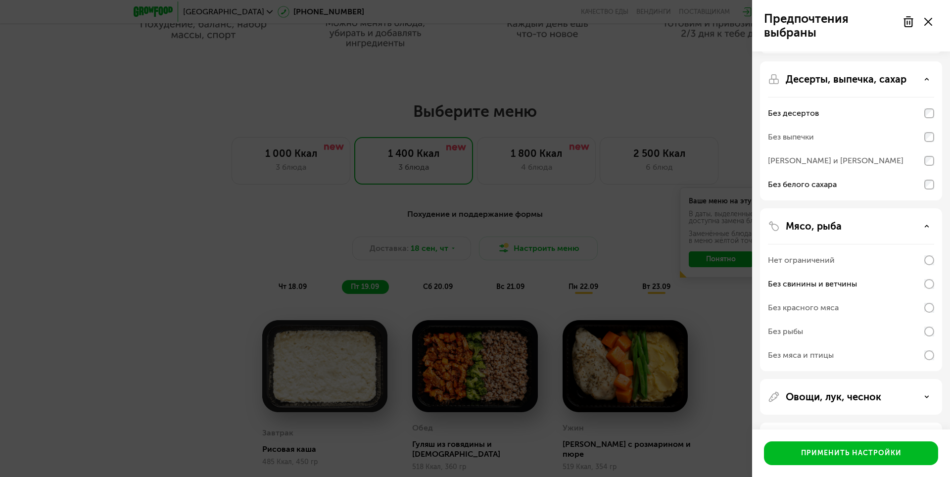
scroll to position [80, 0]
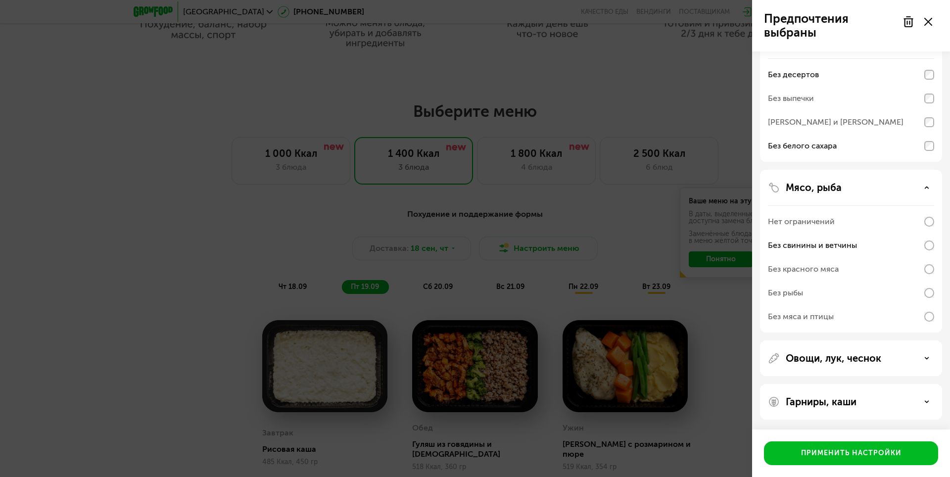
click at [925, 392] on div "Гарниры, каши" at bounding box center [851, 402] width 182 height 36
click at [927, 404] on icon at bounding box center [926, 401] width 5 height 5
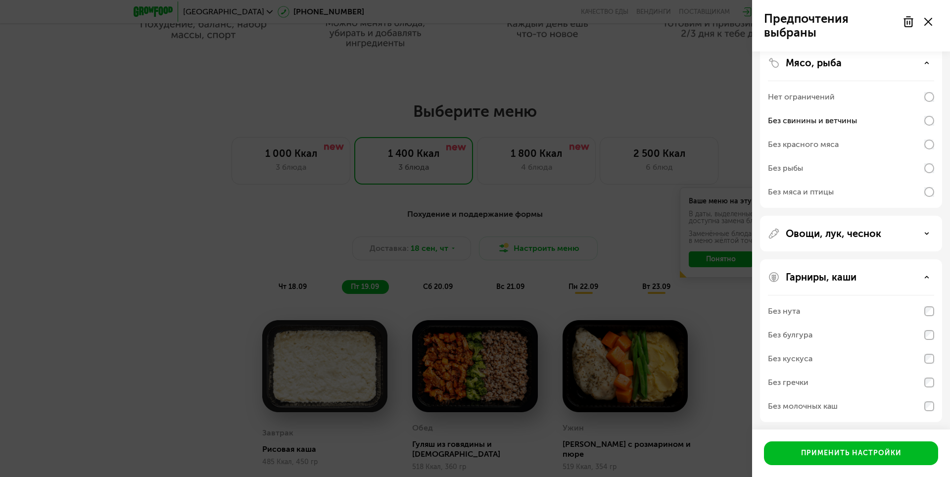
scroll to position [207, 0]
click at [928, 409] on div "Без молочных каш" at bounding box center [851, 404] width 166 height 24
click at [895, 418] on div "Без нута Без булгура Без кускуса Без гречки Без молочных каш" at bounding box center [851, 355] width 166 height 127
click at [936, 324] on div "Гарниры, каши Без нута Без булгура Без кускуса Без гречки Без молочных каш" at bounding box center [851, 338] width 182 height 163
click at [930, 329] on div "Без нута Без булгура Без кускуса Без гречки Без молочных каш" at bounding box center [851, 355] width 166 height 127
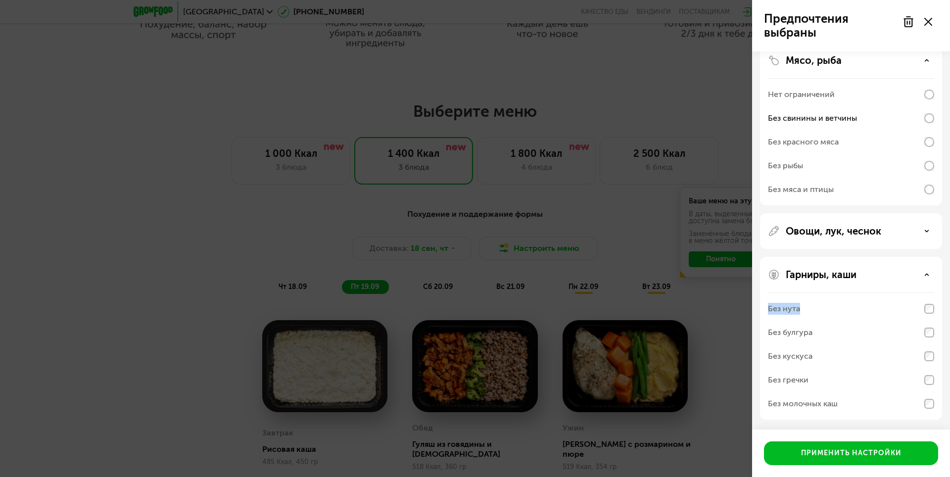
click at [884, 333] on div "Без булгура" at bounding box center [851, 333] width 166 height 24
drag, startPoint x: 874, startPoint y: 370, endPoint x: 889, endPoint y: 360, distance: 17.7
click at [889, 360] on div "Без нута Без булгура Без кускуса Без гречки Без молочных каш" at bounding box center [851, 355] width 166 height 127
click at [932, 388] on div "Без гречки" at bounding box center [851, 380] width 166 height 24
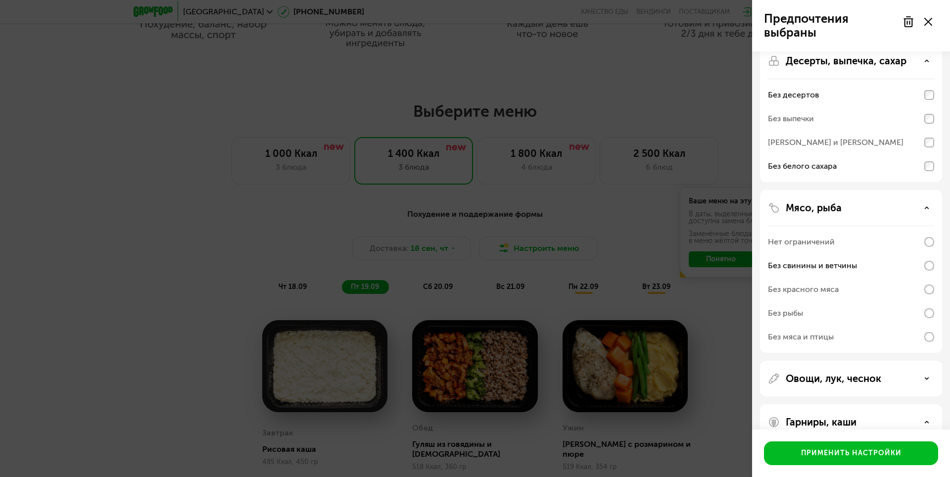
scroll to position [59, 0]
click at [925, 25] on use at bounding box center [928, 22] width 8 height 8
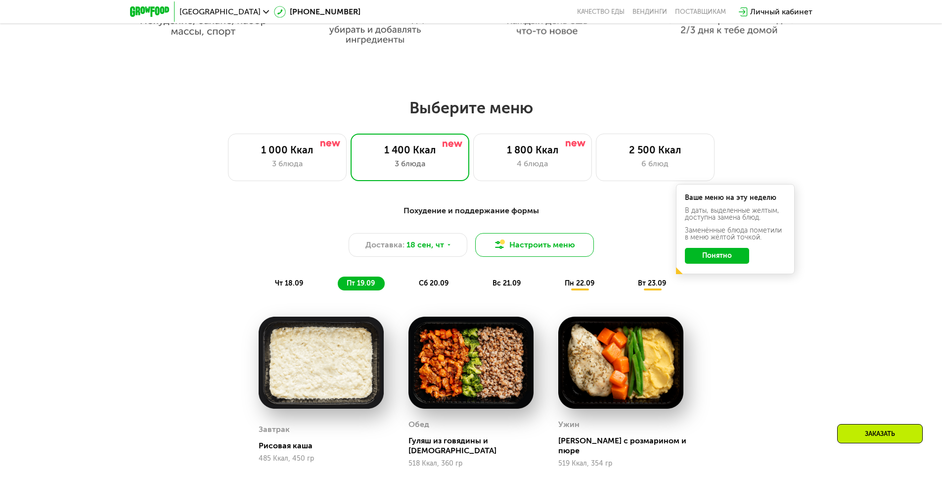
click at [549, 249] on button "Настроить меню" at bounding box center [534, 245] width 119 height 24
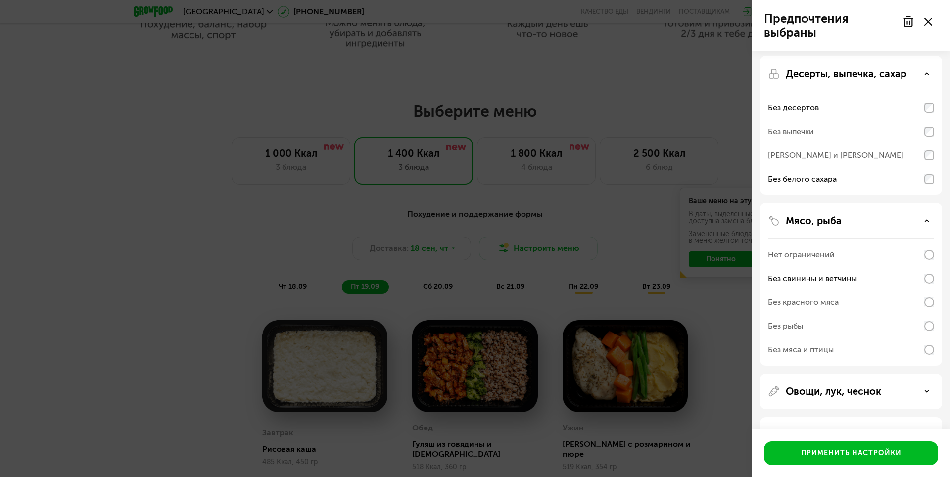
scroll to position [80, 0]
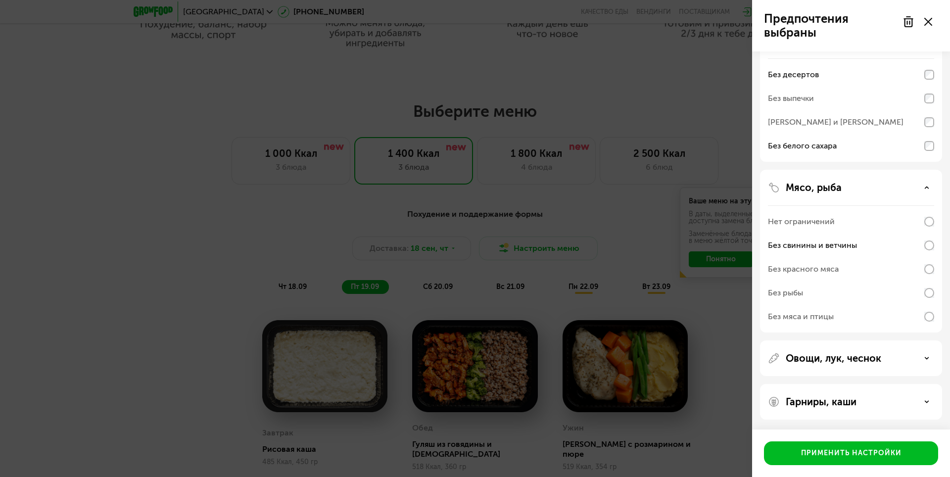
click at [924, 366] on div "Овощи, лук, чеснок" at bounding box center [851, 358] width 182 height 36
click at [924, 363] on div "Овощи, лук, чеснок" at bounding box center [851, 358] width 166 height 12
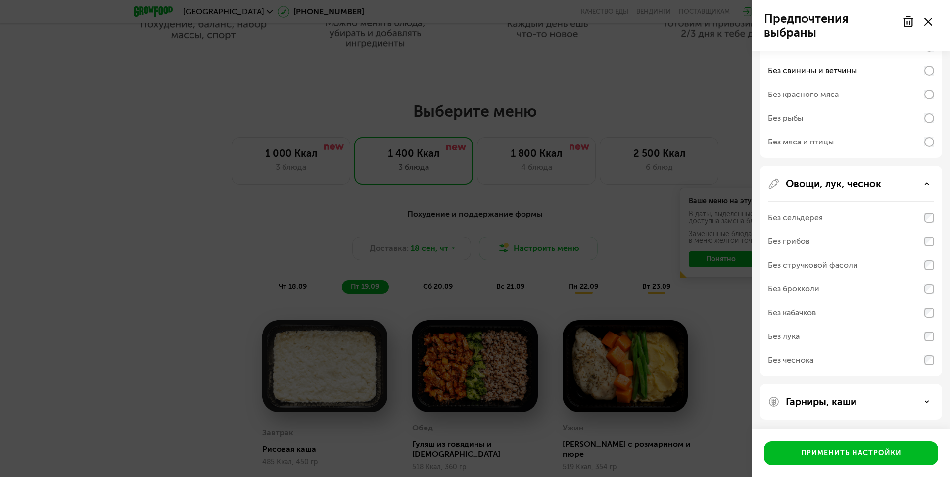
click at [926, 349] on div "Без чеснока" at bounding box center [851, 360] width 166 height 24
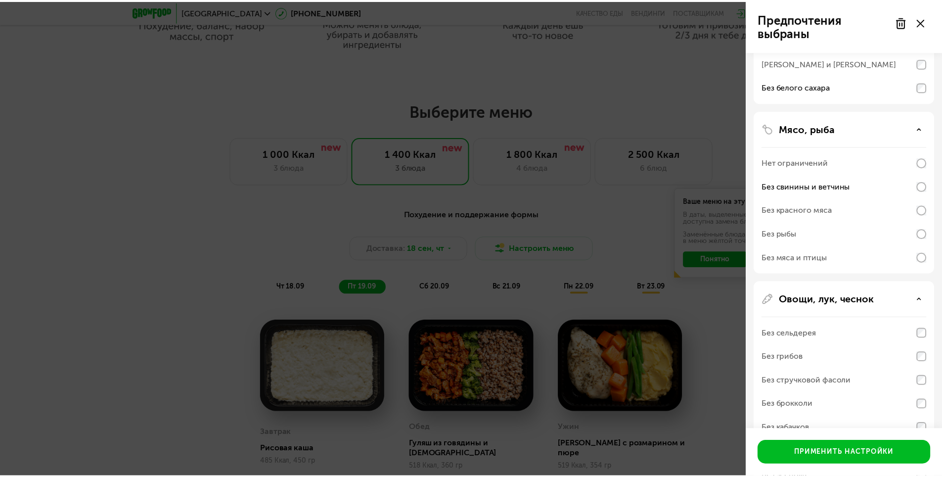
scroll to position [0, 0]
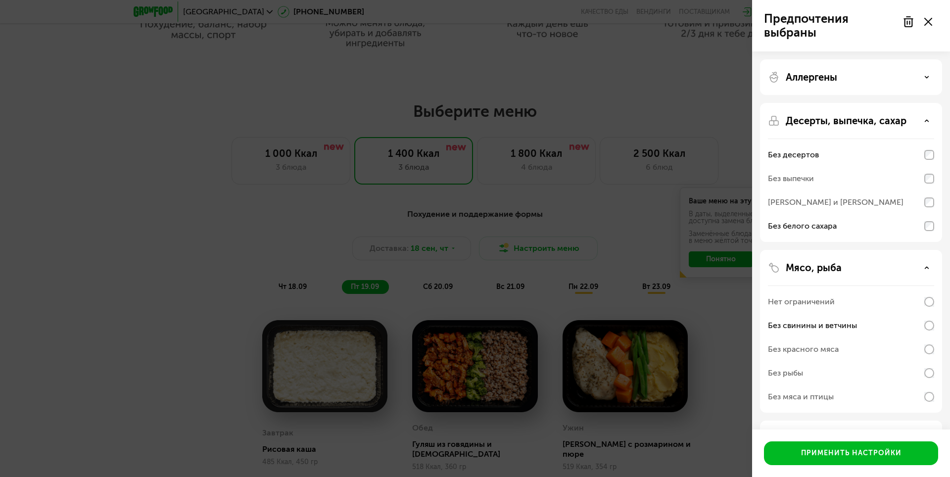
click at [912, 26] on use at bounding box center [908, 22] width 8 height 10
click at [930, 19] on div at bounding box center [917, 22] width 42 height 20
click at [930, 20] on use at bounding box center [928, 22] width 8 height 8
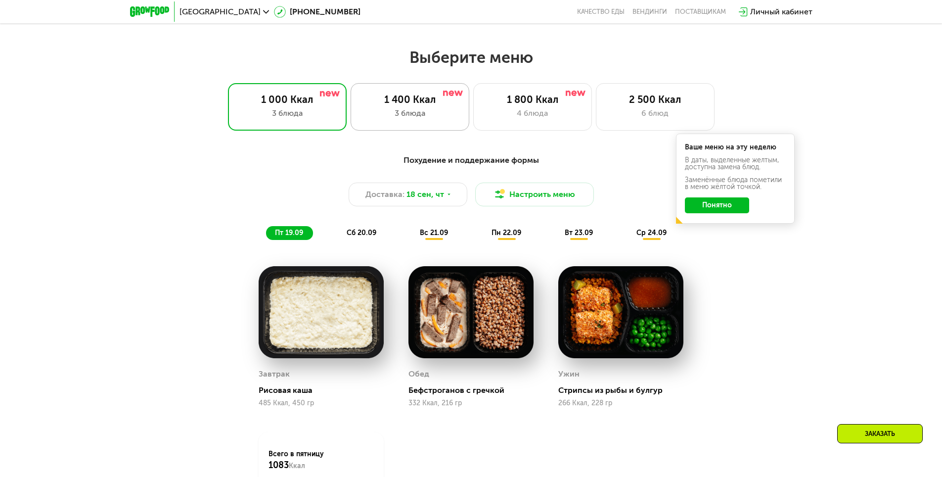
scroll to position [791, 0]
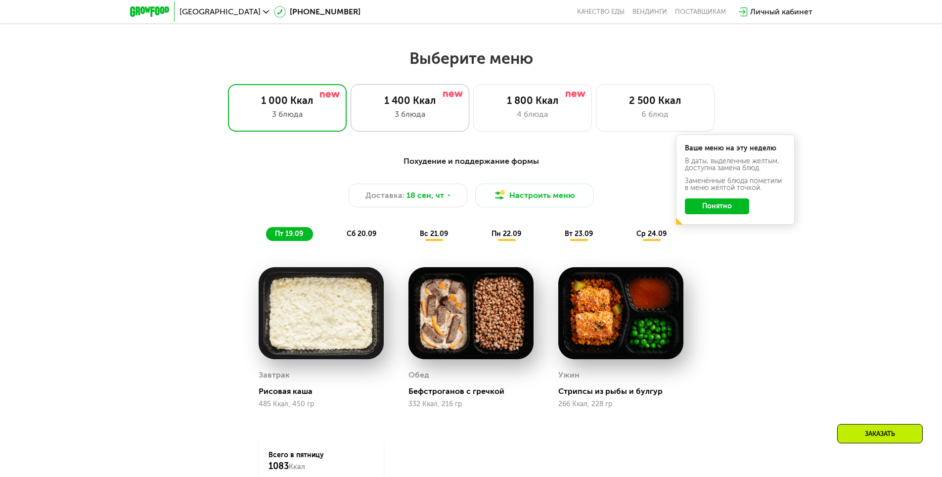
click at [407, 117] on div "3 блюда" at bounding box center [410, 114] width 98 height 12
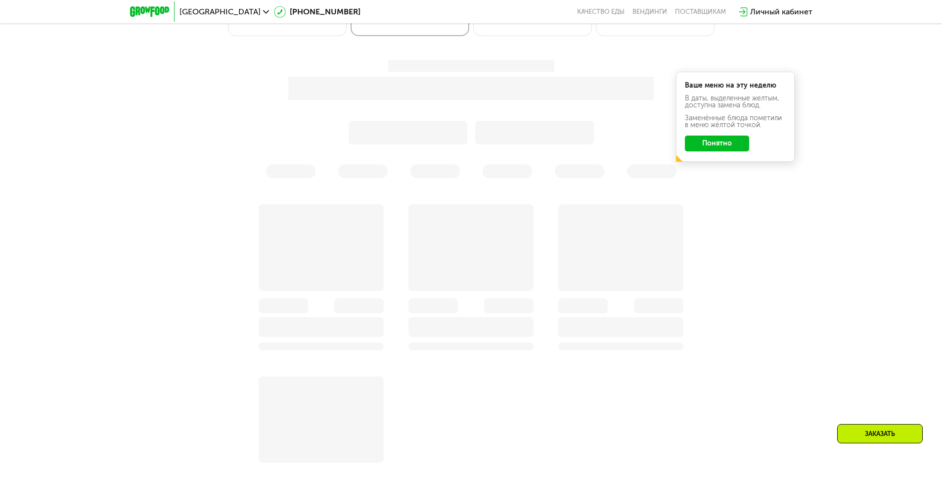
scroll to position [890, 0]
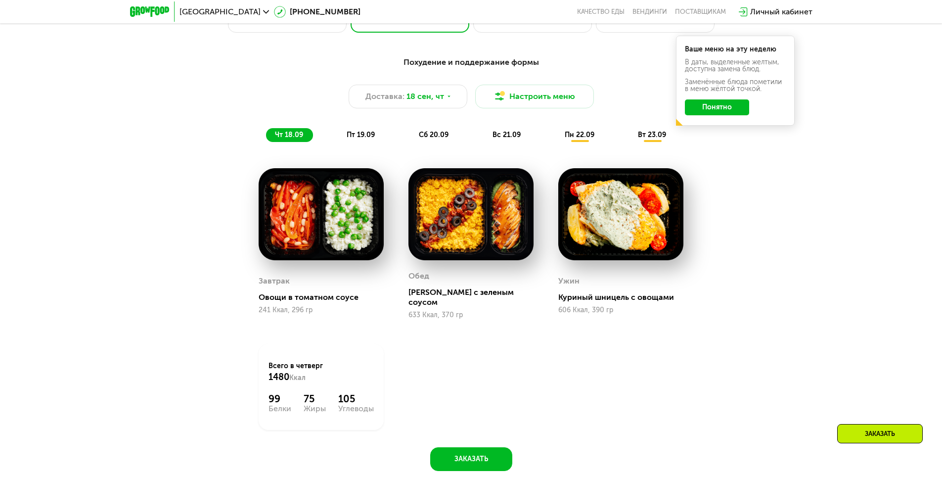
click at [362, 139] on span "пт 19.09" at bounding box center [361, 135] width 28 height 8
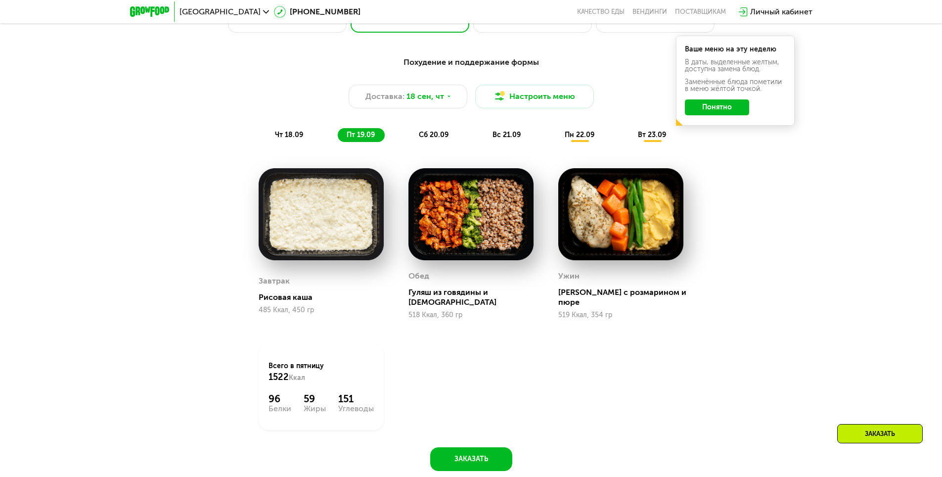
click at [421, 137] on span "сб 20.09" at bounding box center [434, 135] width 30 height 8
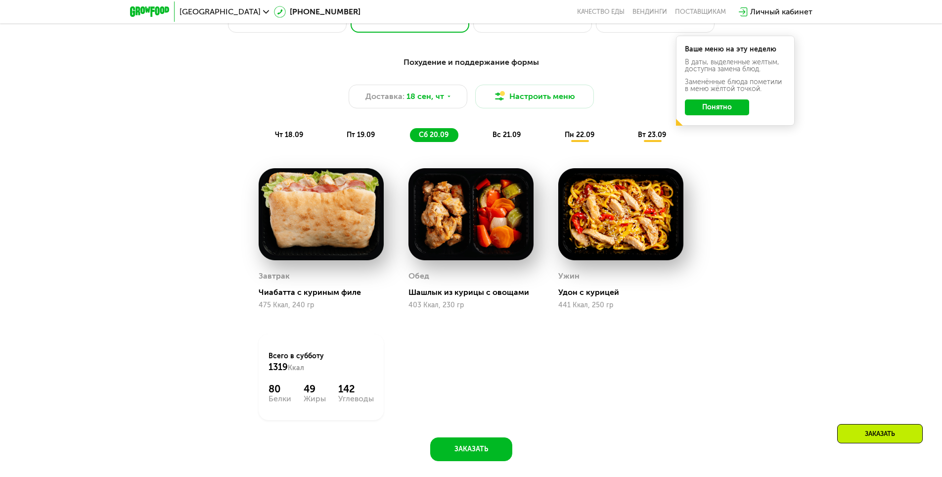
click at [509, 138] on span "вс 21.09" at bounding box center [507, 135] width 28 height 8
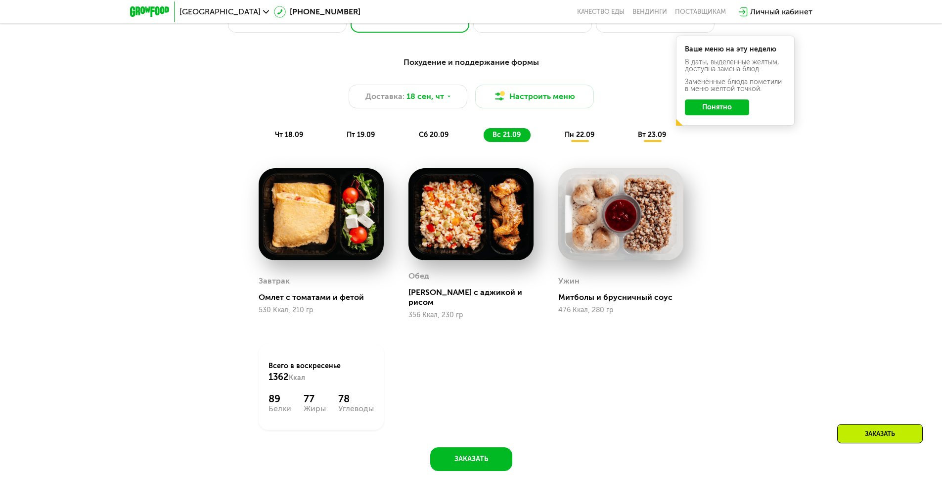
click at [584, 135] on span "пн 22.09" at bounding box center [580, 135] width 30 height 8
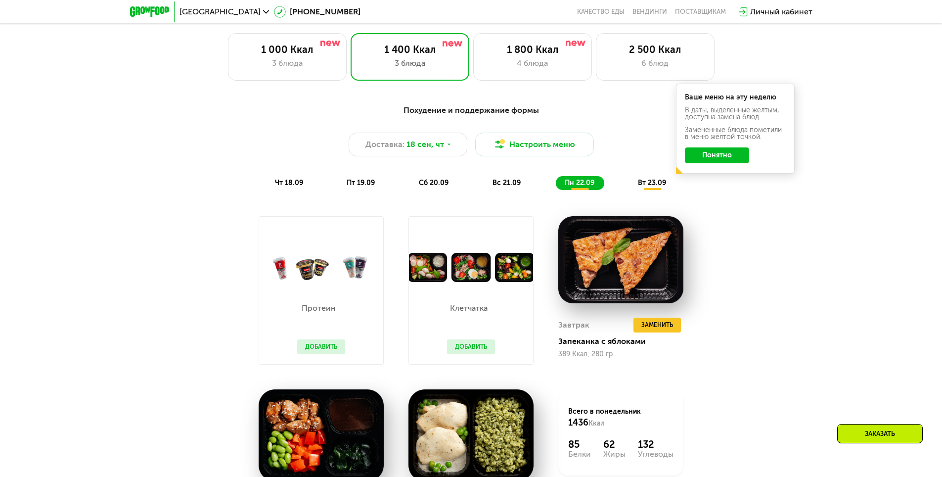
scroll to position [841, 0]
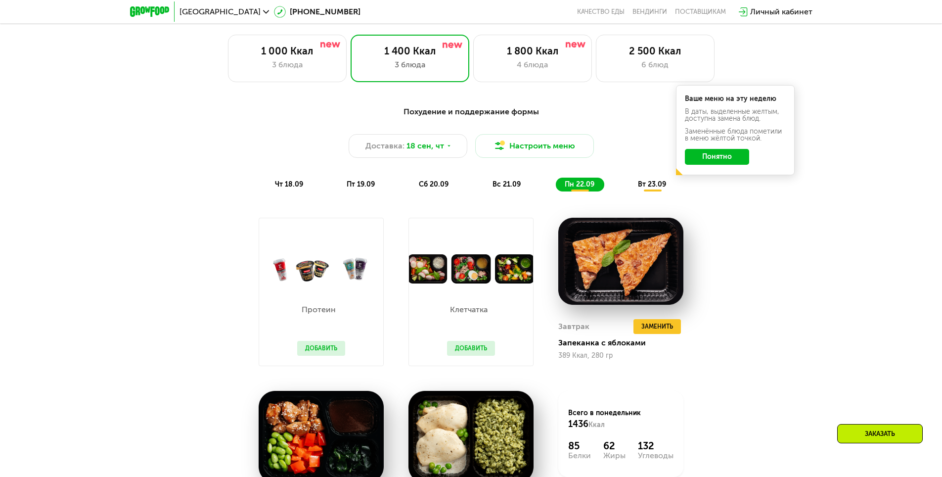
click at [643, 188] on span "вт 23.09" at bounding box center [652, 184] width 28 height 8
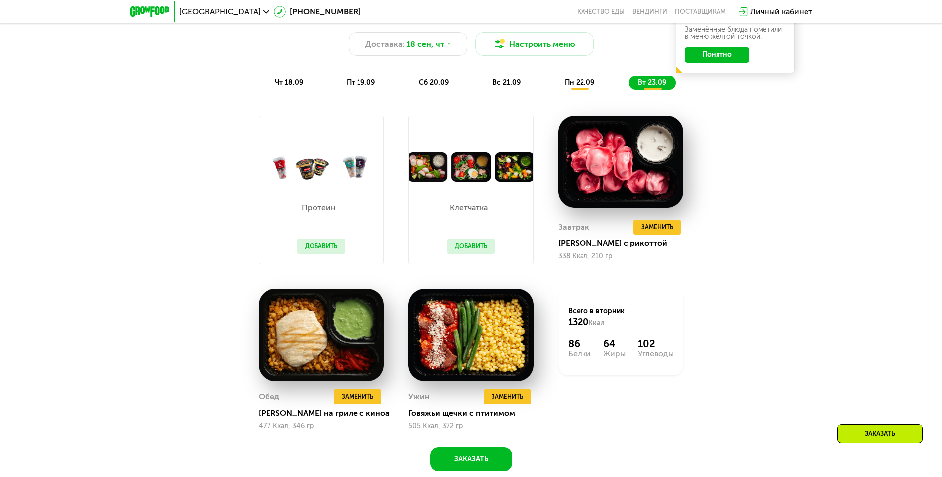
scroll to position [940, 0]
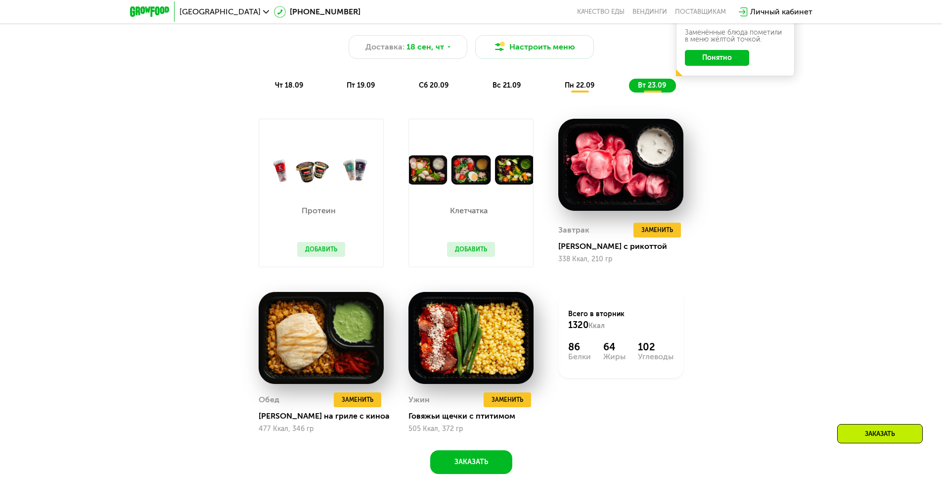
click at [282, 90] on span "чт 18.09" at bounding box center [289, 85] width 28 height 8
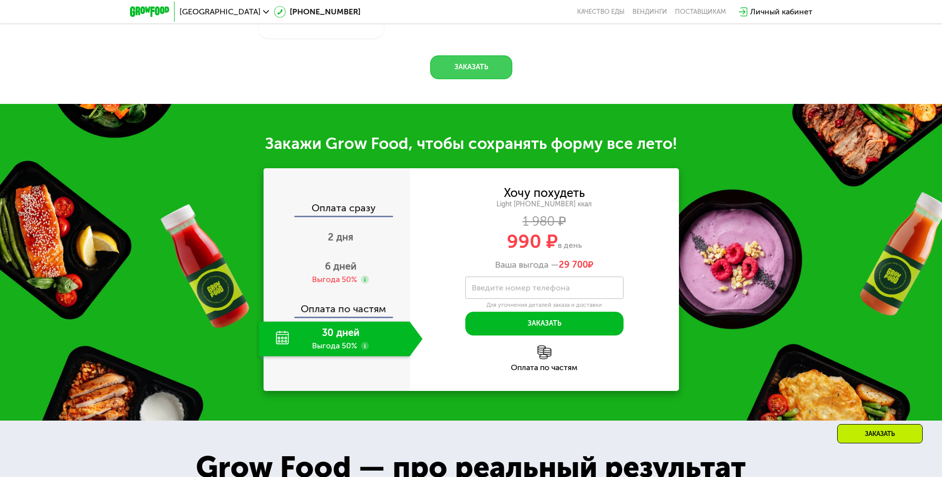
scroll to position [1286, 0]
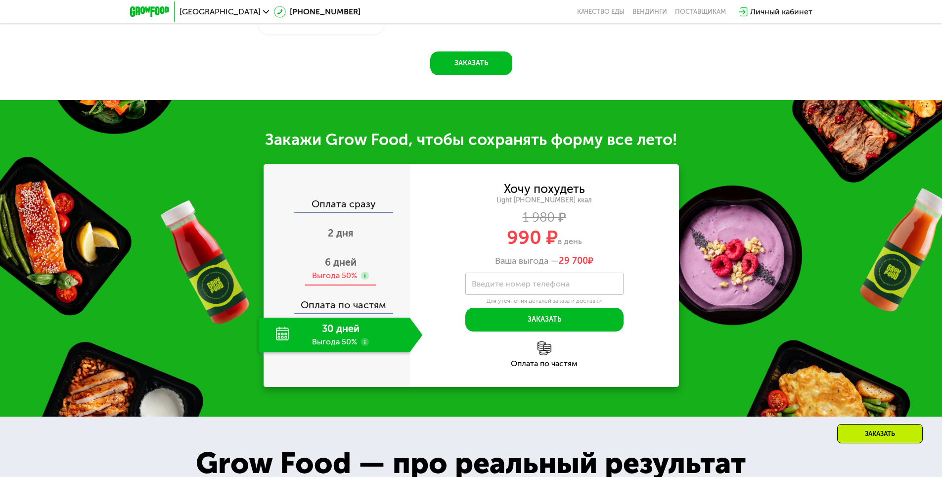
click at [363, 270] on div "Выгода 50%" at bounding box center [340, 275] width 57 height 11
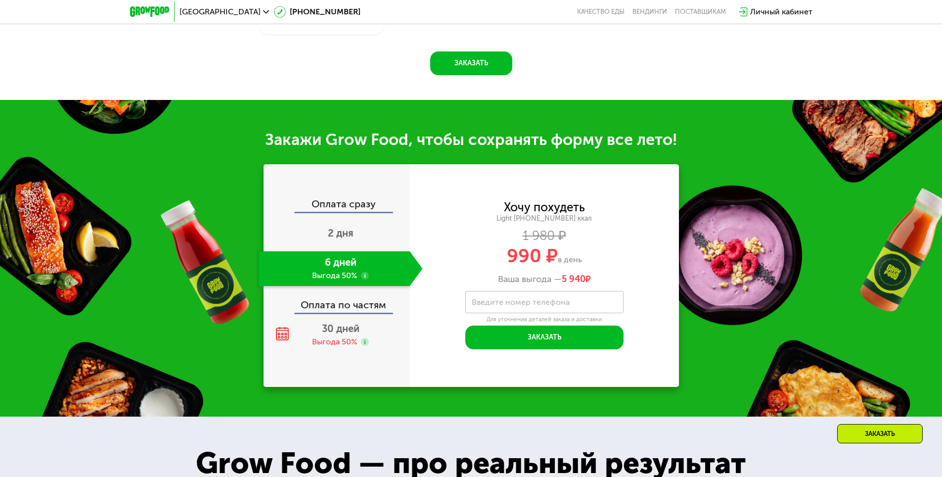
click at [485, 299] on label "Введите номер телефона" at bounding box center [521, 301] width 98 height 5
click at [485, 298] on input "Введите номер телефона" at bounding box center [544, 302] width 158 height 22
click at [477, 264] on div "Хочу похудеть Light [PHONE_NUMBER] ккал 1 980 ₽ 990 ₽ в день Ваша выгода — 5 94…" at bounding box center [544, 243] width 269 height 83
click at [348, 227] on span "2 дня" at bounding box center [341, 233] width 26 height 12
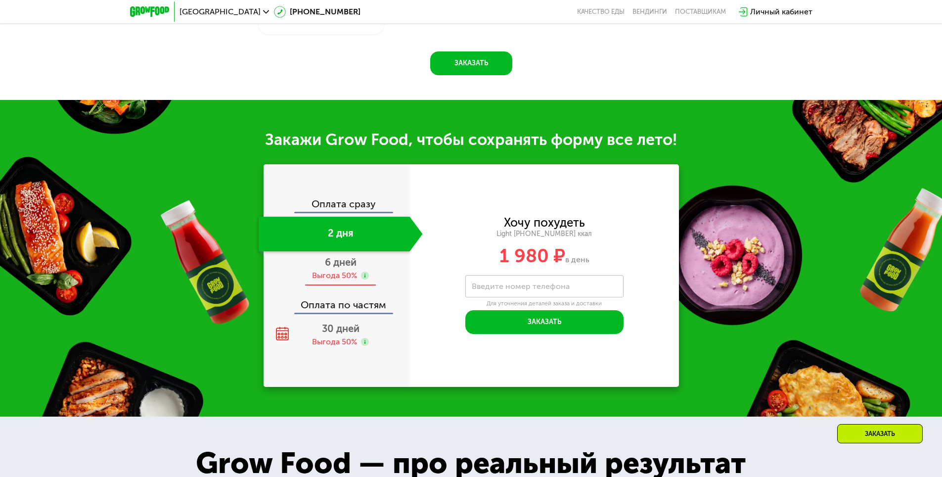
click at [348, 256] on span "6 дней" at bounding box center [341, 262] width 32 height 12
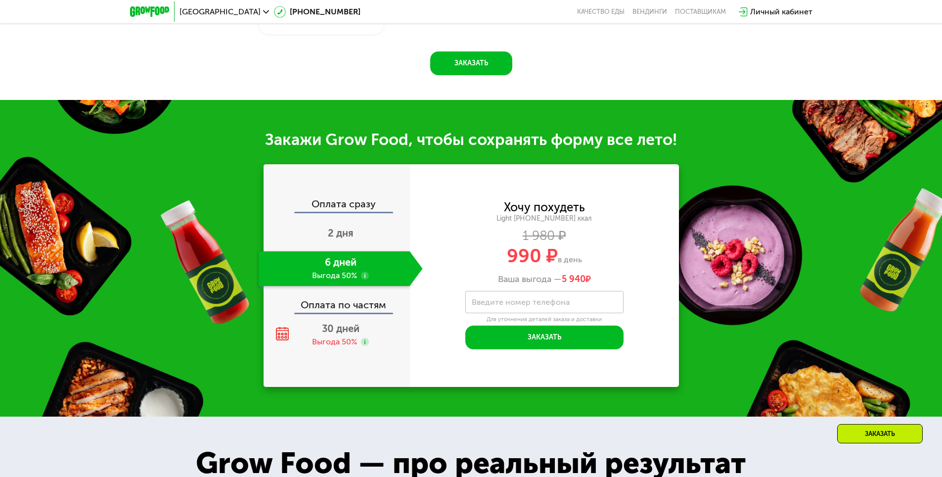
click at [344, 201] on div "Оплата сразу" at bounding box center [337, 205] width 145 height 13
click at [344, 227] on span "2 дня" at bounding box center [341, 233] width 26 height 12
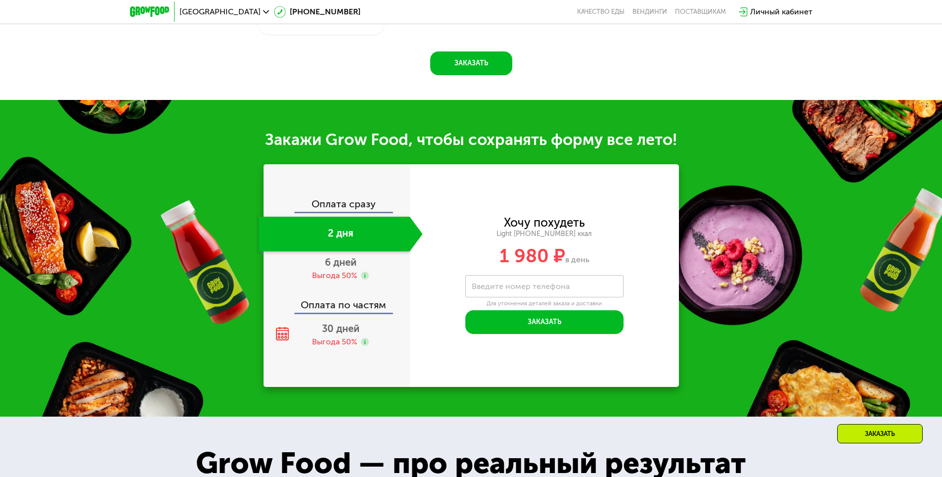
click at [346, 200] on div "Оплата сразу" at bounding box center [337, 205] width 145 height 13
click at [343, 257] on span "6 дней" at bounding box center [341, 262] width 32 height 12
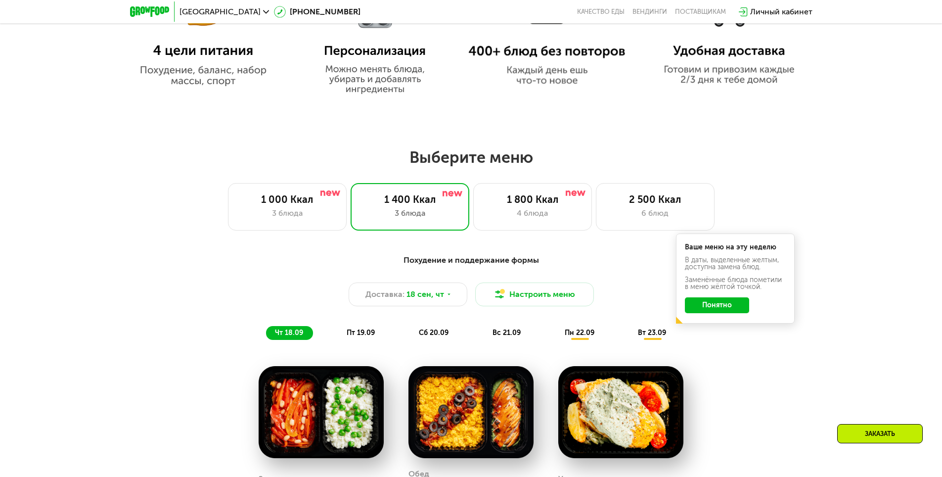
scroll to position [594, 0]
